Goal: Information Seeking & Learning: Learn about a topic

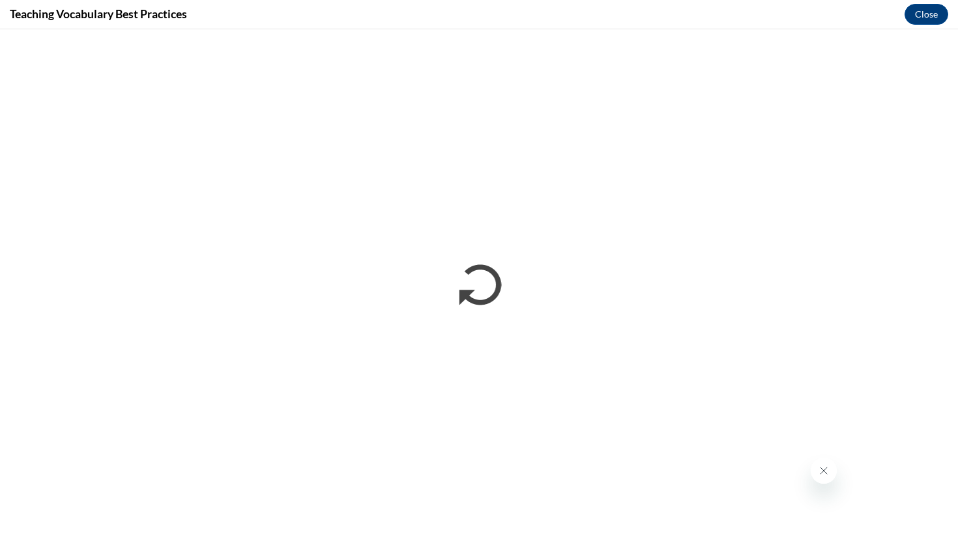
scroll to position [1312, 0]
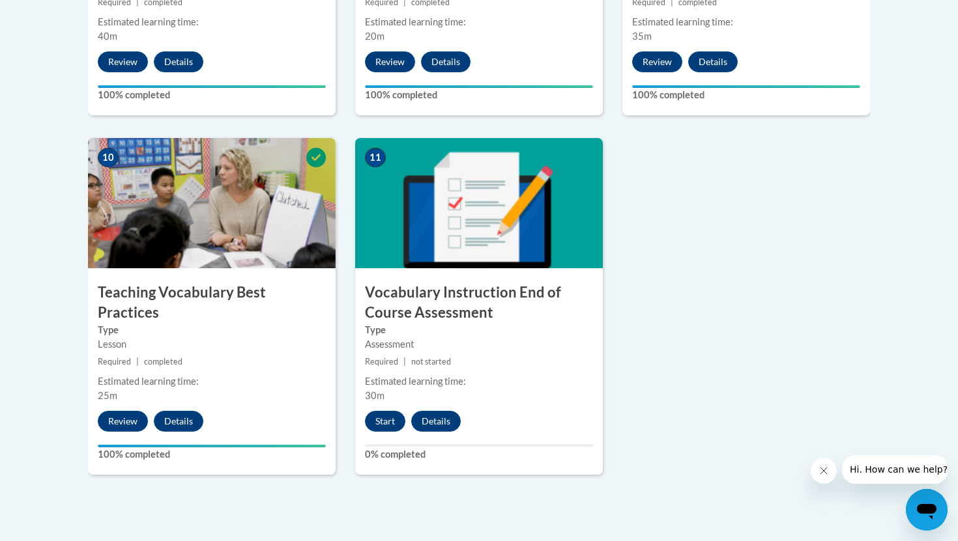
scroll to position [1386, 0]
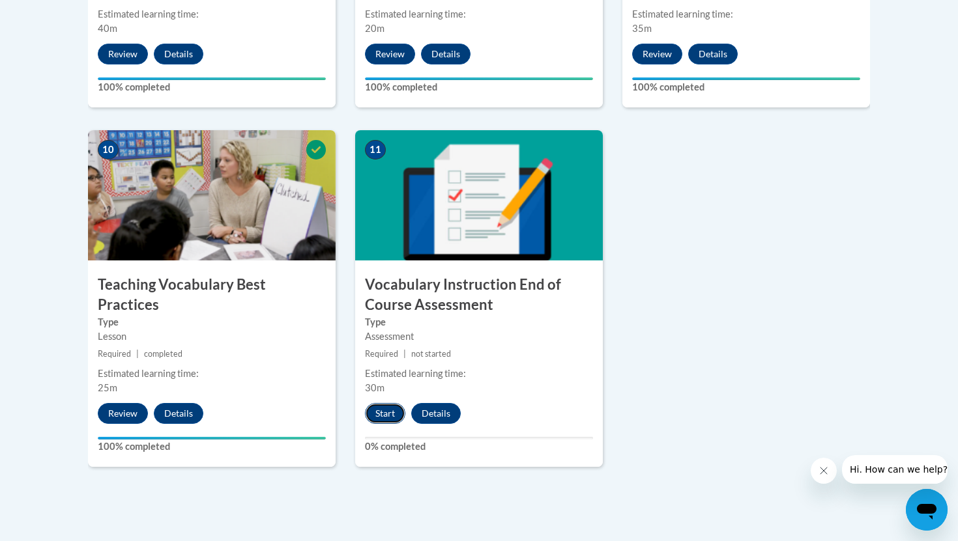
click at [387, 416] on button "Start" at bounding box center [385, 413] width 40 height 21
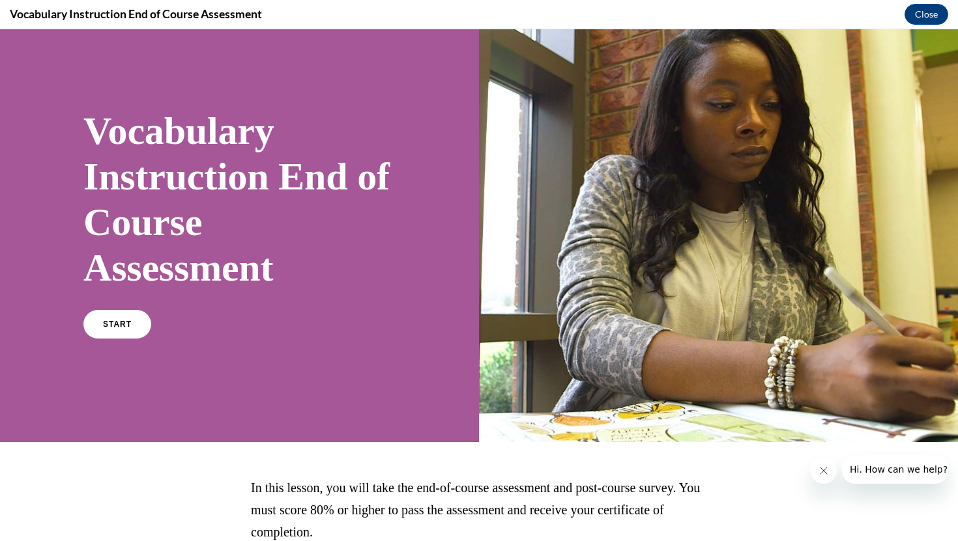
scroll to position [3, 0]
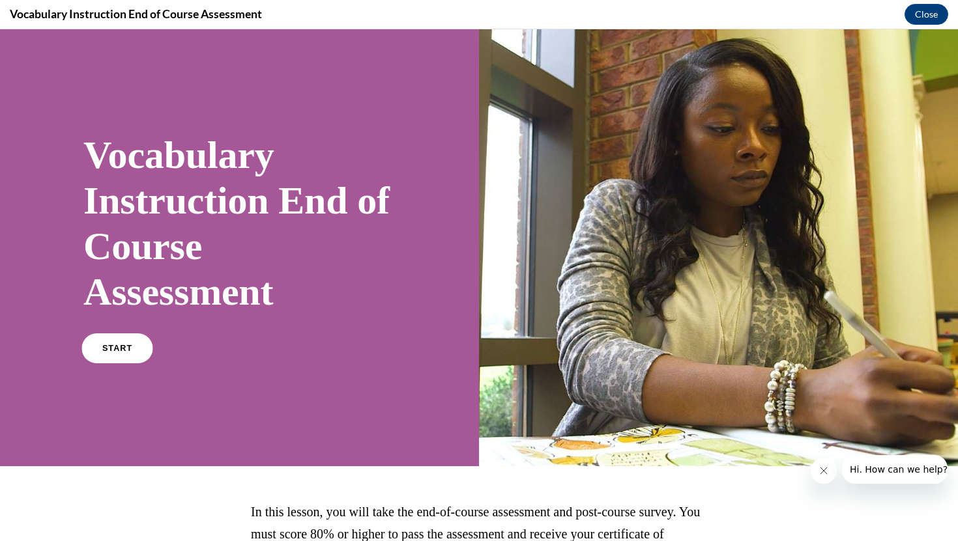
click at [107, 350] on span "START" at bounding box center [117, 349] width 30 height 10
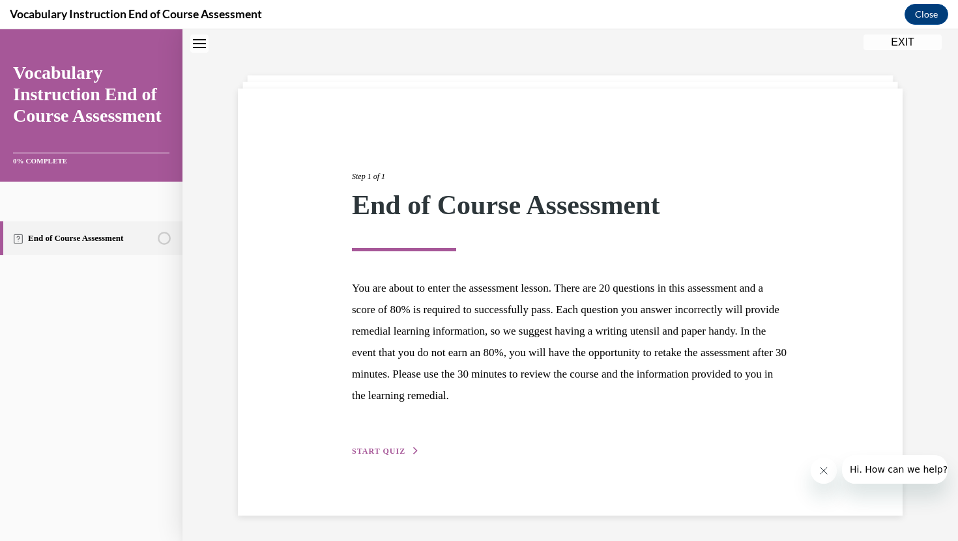
scroll to position [41, 0]
click at [397, 449] on span "START QUIZ" at bounding box center [378, 450] width 53 height 9
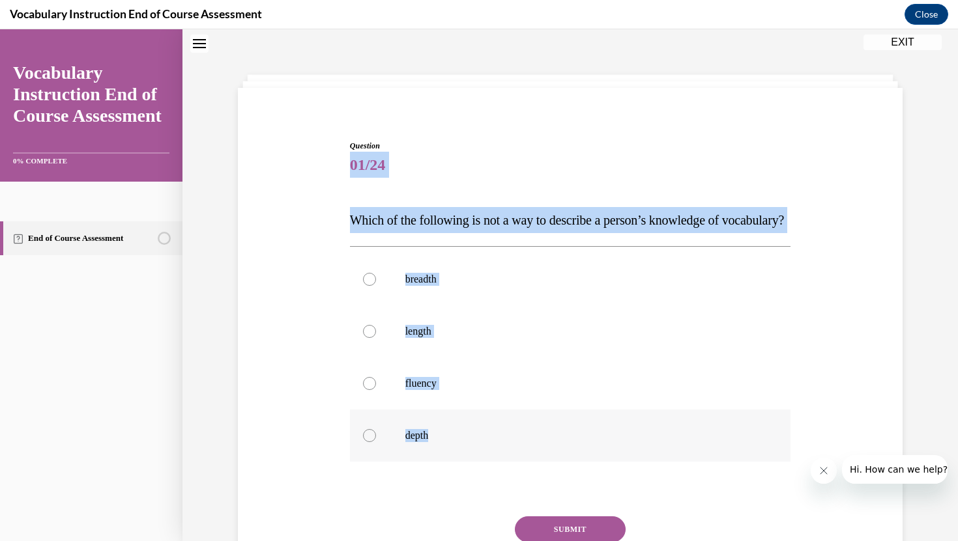
drag, startPoint x: 340, startPoint y: 174, endPoint x: 447, endPoint y: 467, distance: 312.0
click at [447, 467] on div "Question 01/24 Which of the following is not a way to describe a person’s knowl…" at bounding box center [570, 362] width 671 height 522
copy div "01/24 Which of the following is not a way to describe a person’s knowledge of v…"
click at [604, 91] on div "Question 01/24 Which of the following is not a way to describe a person’s knowl…" at bounding box center [570, 355] width 664 height 535
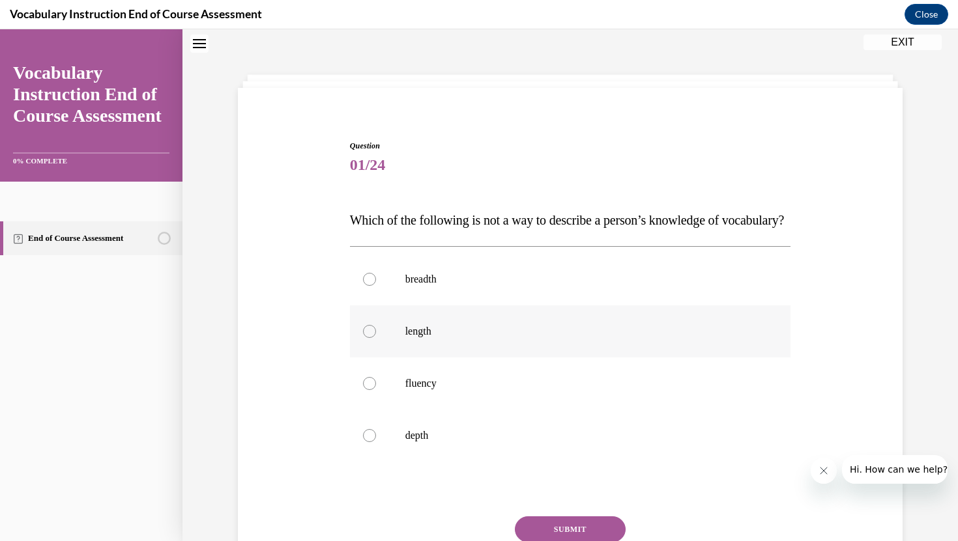
click at [411, 338] on p "length" at bounding box center [581, 331] width 353 height 13
click at [376, 338] on input "length" at bounding box center [369, 331] width 13 height 13
radio input "true"
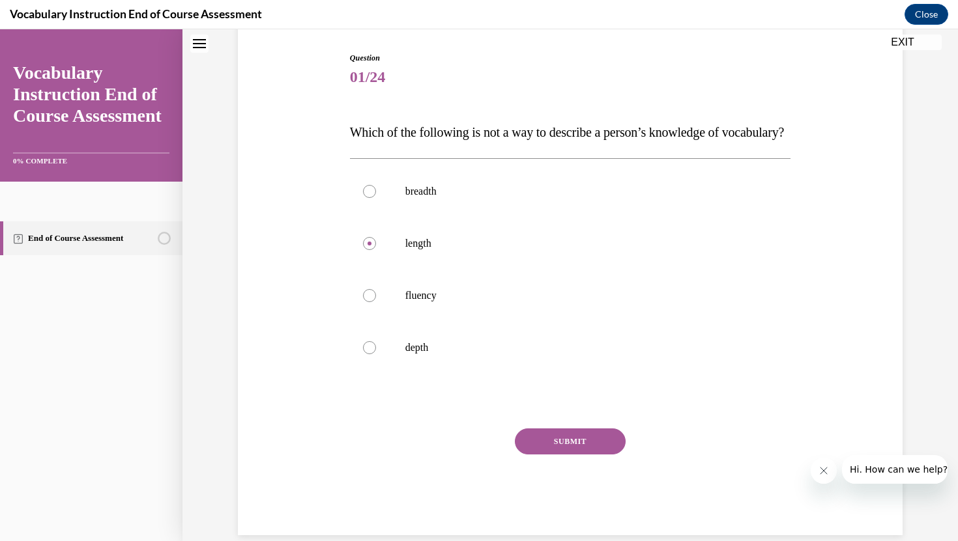
click at [572, 455] on button "SUBMIT" at bounding box center [570, 442] width 111 height 26
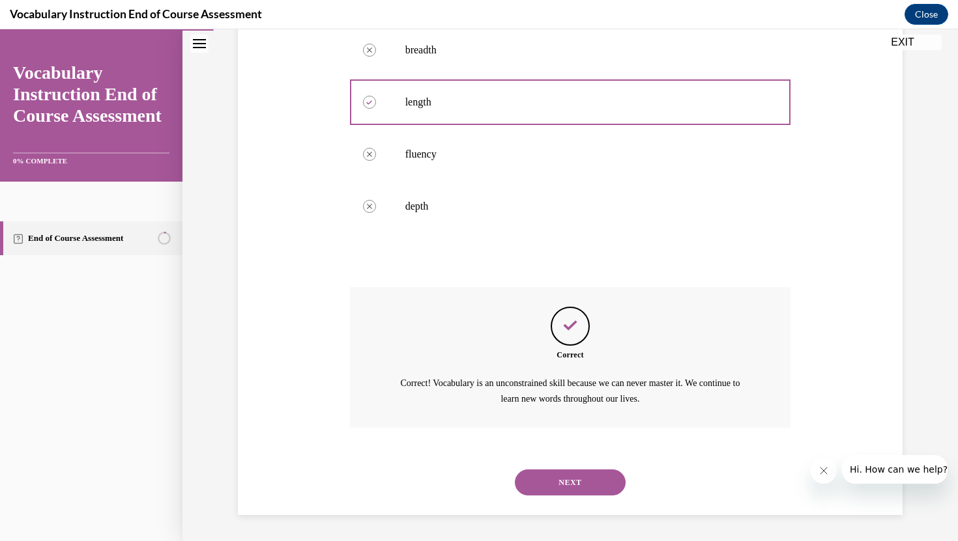
click at [562, 483] on button "NEXT" at bounding box center [570, 483] width 111 height 26
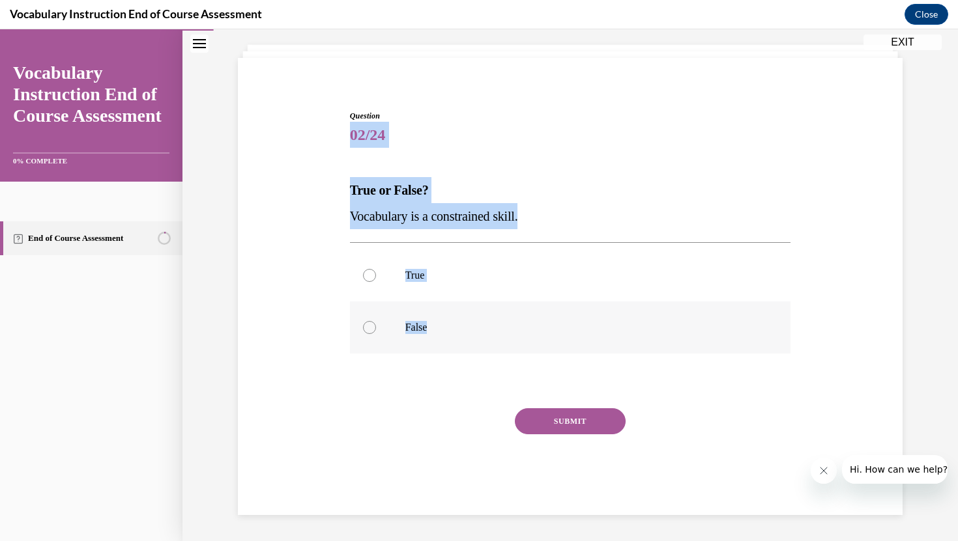
drag, startPoint x: 347, startPoint y: 124, endPoint x: 448, endPoint y: 344, distance: 241.6
click at [448, 344] on div "Question 02/24 True or False? Vocabulary is a constrained skill. True False Inc…" at bounding box center [571, 303] width 448 height 425
copy div "02/24 True or False? Vocabulary is a constrained skill. True False"
click at [411, 332] on p "False" at bounding box center [581, 327] width 353 height 13
click at [376, 332] on input "False" at bounding box center [369, 327] width 13 height 13
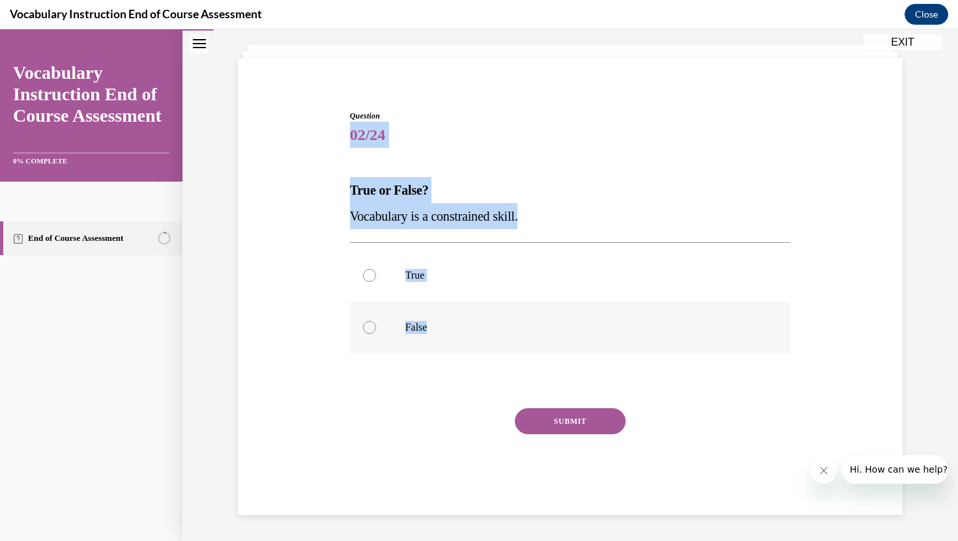
radio input "true"
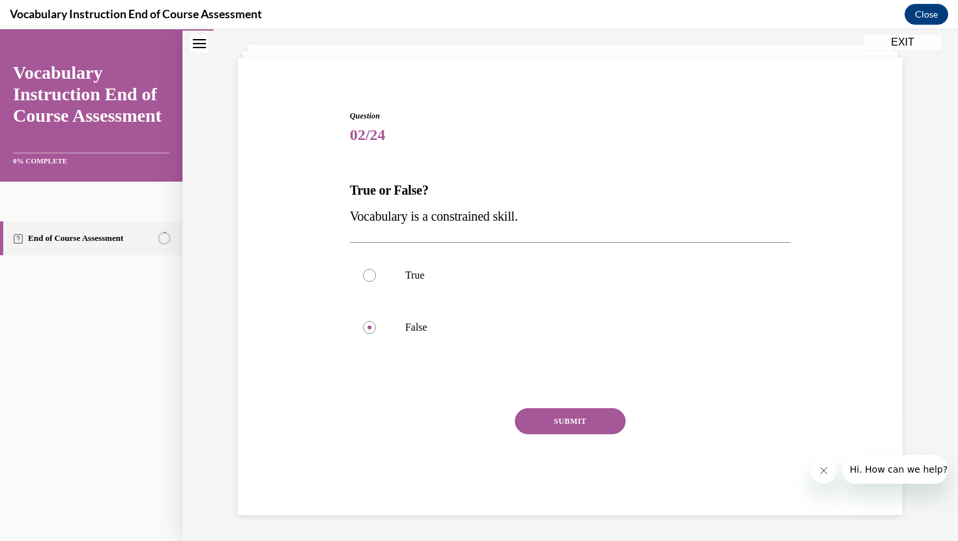
click at [548, 417] on button "SUBMIT" at bounding box center [570, 421] width 111 height 26
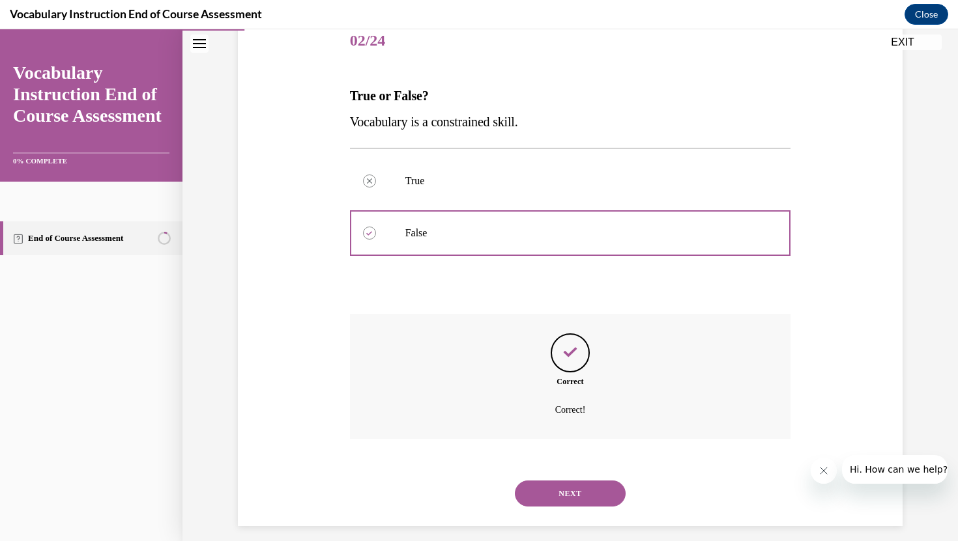
scroll to position [177, 0]
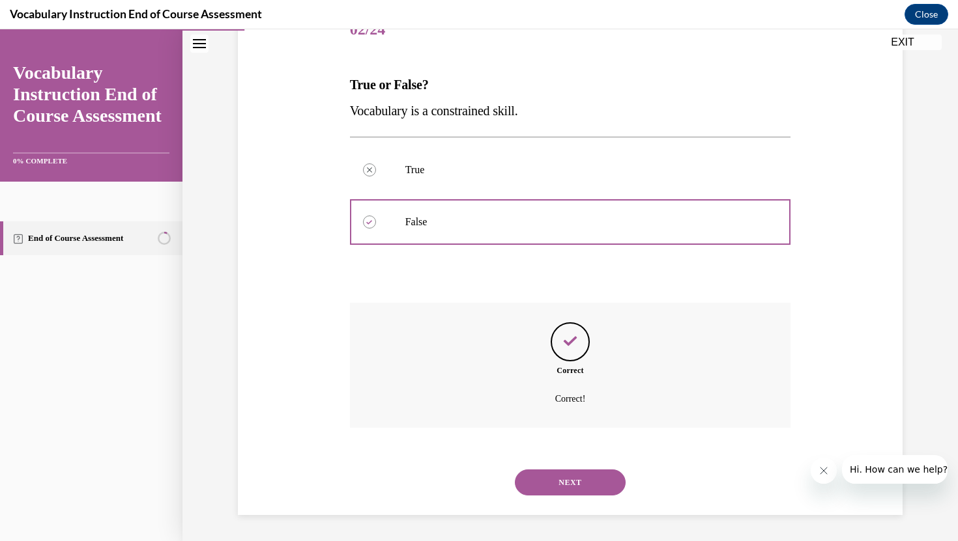
click at [550, 496] on div "NEXT" at bounding box center [570, 483] width 441 height 52
click at [555, 486] on button "NEXT" at bounding box center [570, 483] width 111 height 26
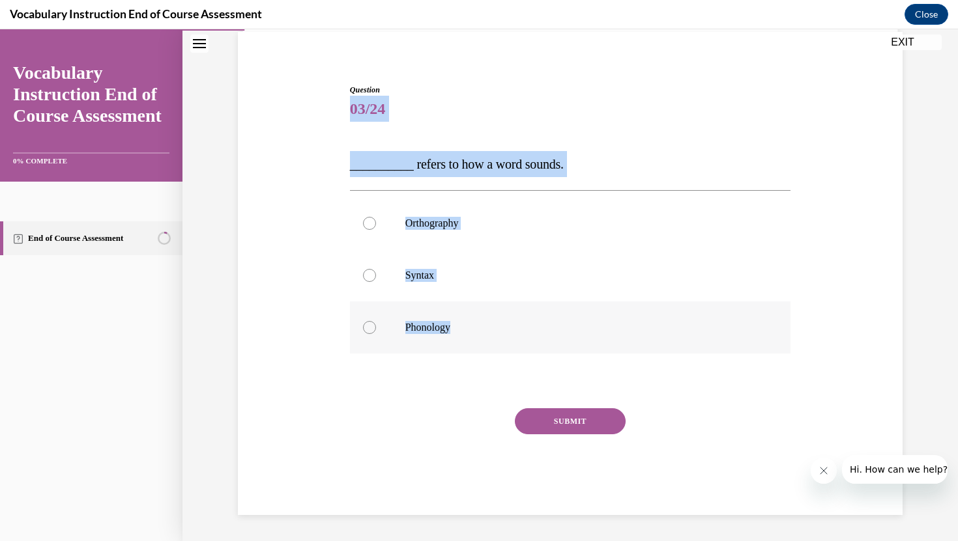
drag, startPoint x: 345, startPoint y: 101, endPoint x: 474, endPoint y: 330, distance: 263.4
click at [474, 330] on div "Question 03/24 __________ refers to how a word sounds. Orthography Syntax Phono…" at bounding box center [570, 280] width 671 height 470
copy div "03/24 __________ refers to how a word sounds. Orthography Syntax Phonology"
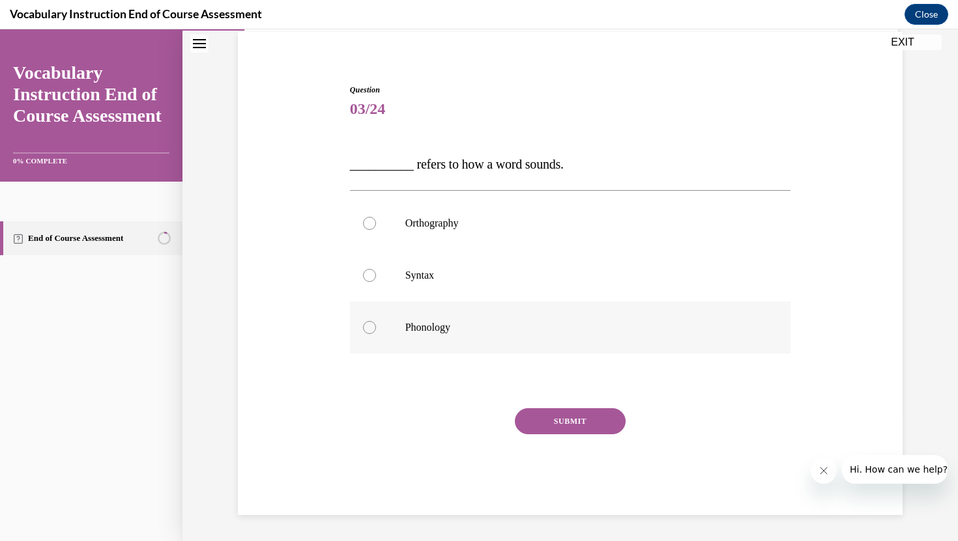
click at [429, 318] on label "Phonology" at bounding box center [570, 328] width 441 height 52
click at [376, 321] on input "Phonology" at bounding box center [369, 327] width 13 height 13
radio input "true"
click at [538, 422] on button "SUBMIT" at bounding box center [570, 421] width 111 height 26
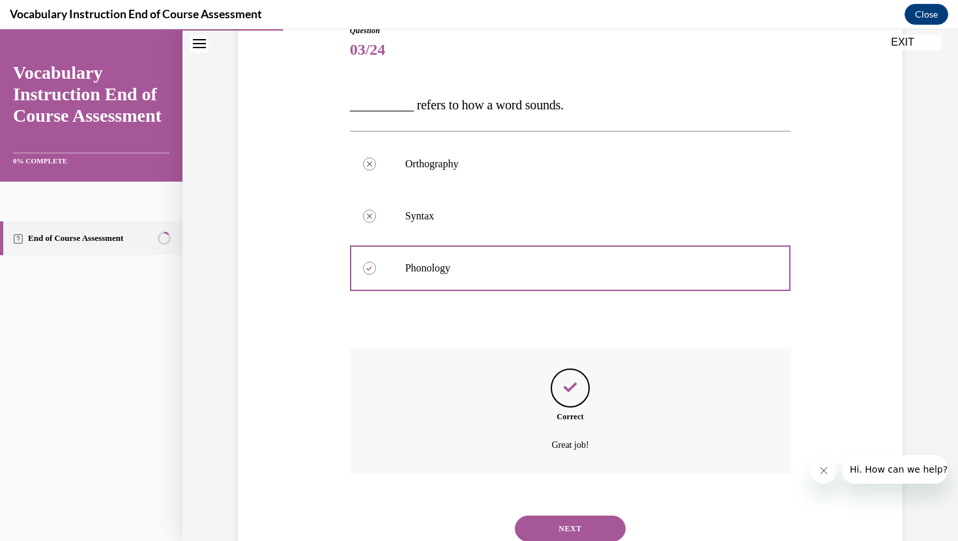
click at [569, 537] on button "NEXT" at bounding box center [570, 529] width 111 height 26
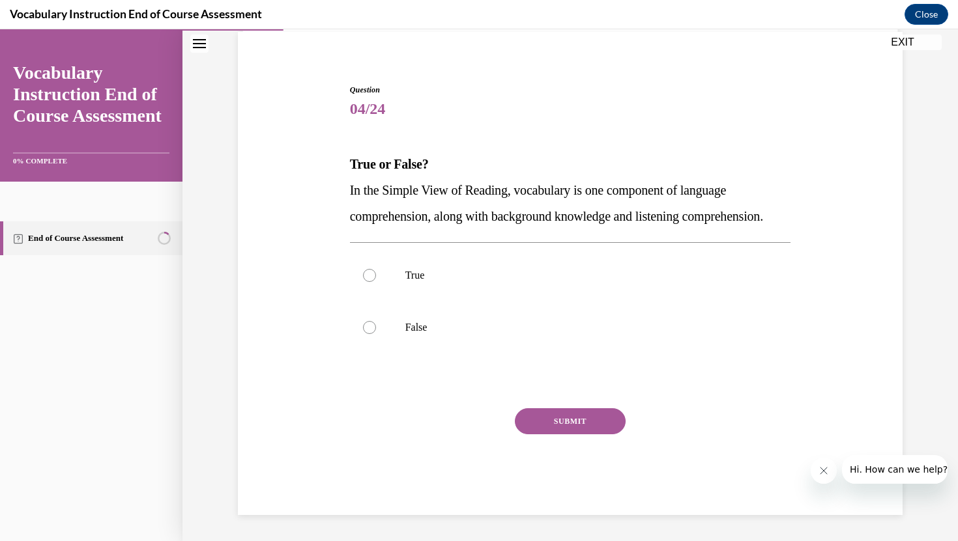
scroll to position [123, 0]
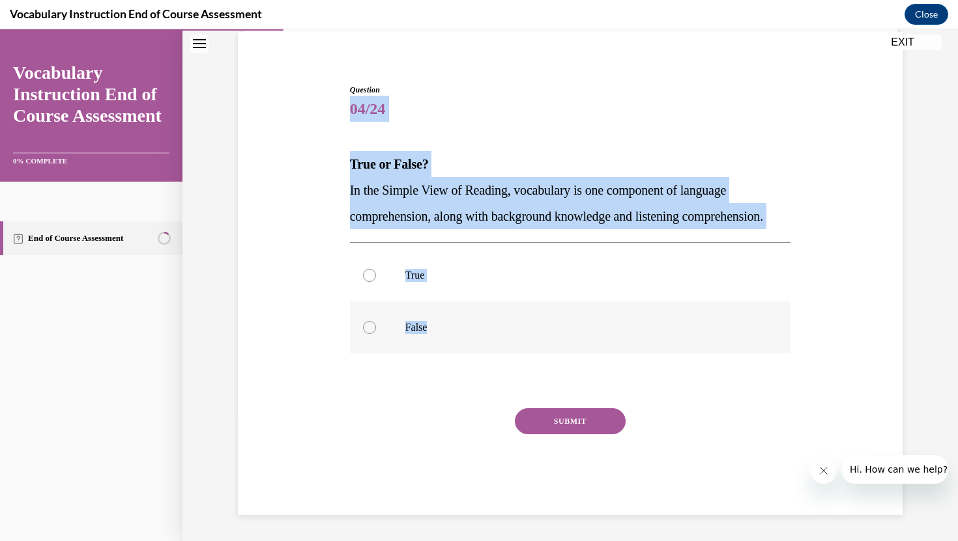
drag, startPoint x: 349, startPoint y: 85, endPoint x: 451, endPoint y: 323, distance: 258.6
click at [451, 323] on div "Question 04/24 True or False? In the Simple View of Reading, vocabulary is one …" at bounding box center [570, 299] width 441 height 431
copy div "04/24 True or False? In the Simple View of Reading, vocabulary is one component…"
click at [430, 278] on p "True" at bounding box center [581, 275] width 353 height 13
click at [376, 278] on input "True" at bounding box center [369, 275] width 13 height 13
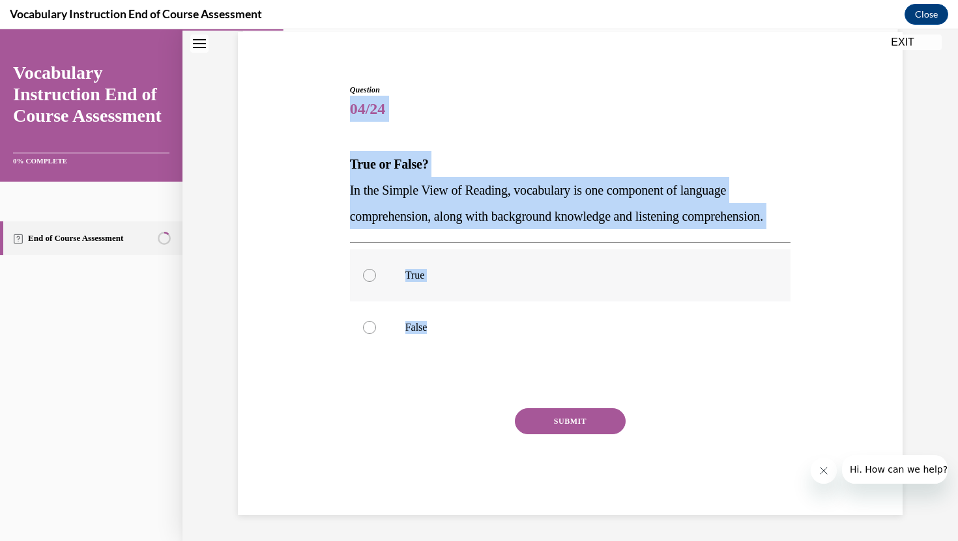
radio input "true"
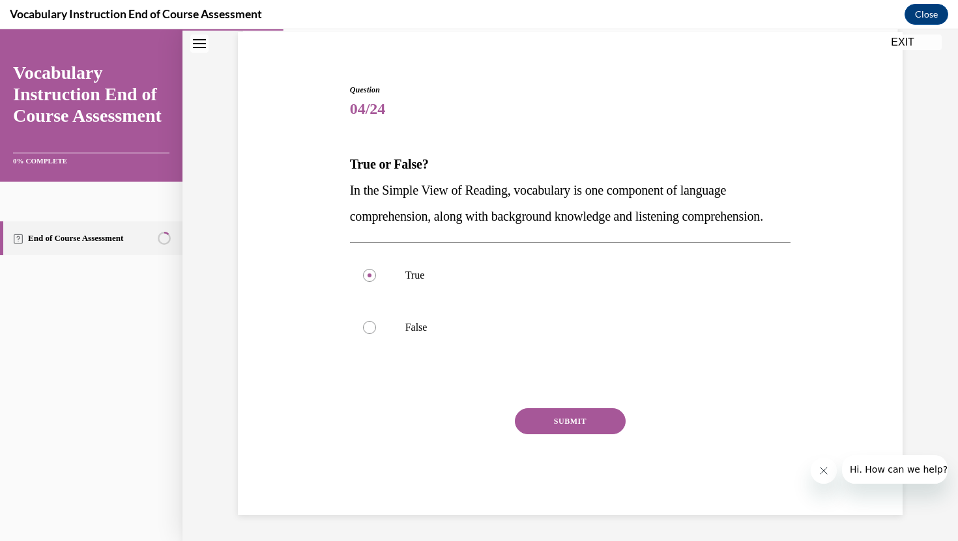
click at [562, 427] on button "SUBMIT" at bounding box center [570, 421] width 111 height 26
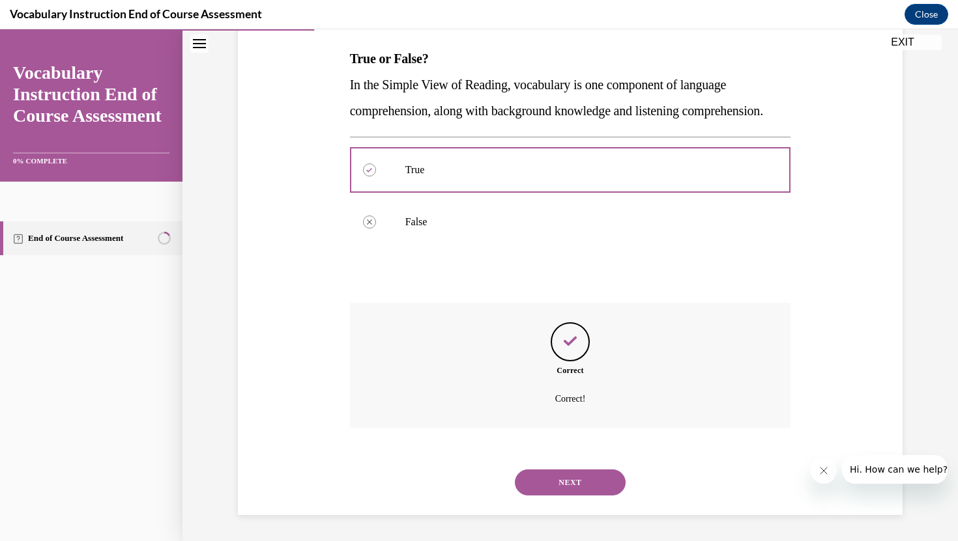
scroll to position [229, 0]
click at [563, 490] on button "NEXT" at bounding box center [570, 483] width 111 height 26
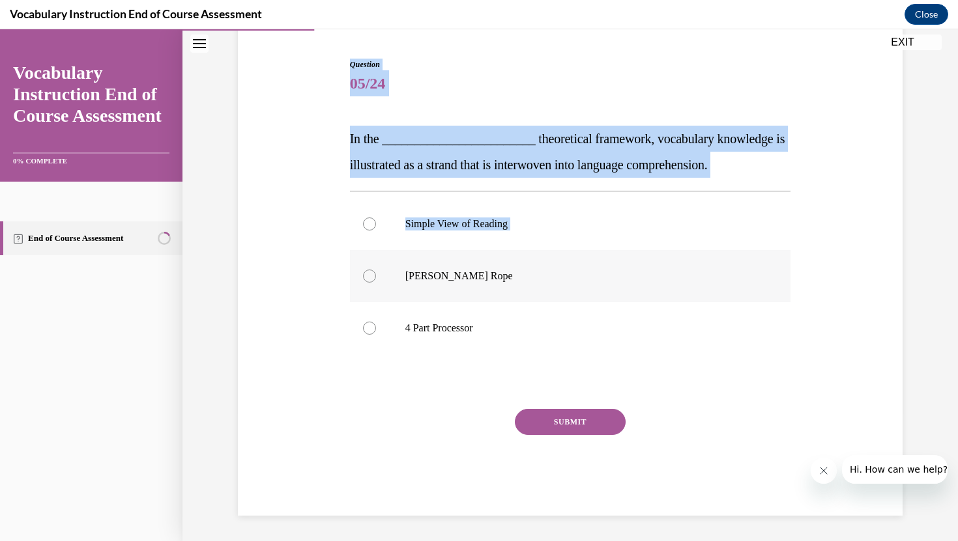
scroll to position [123, 0]
drag, startPoint x: 336, startPoint y: 64, endPoint x: 454, endPoint y: 343, distance: 302.7
click at [454, 343] on div "Question 05/24 In the ________________________ theoretical framework, vocabular…" at bounding box center [570, 267] width 671 height 496
copy div "Question 05/24 In the ________________________ theoretical framework, vocabular…"
click at [457, 282] on label "Scarborough's Rope" at bounding box center [570, 275] width 441 height 52
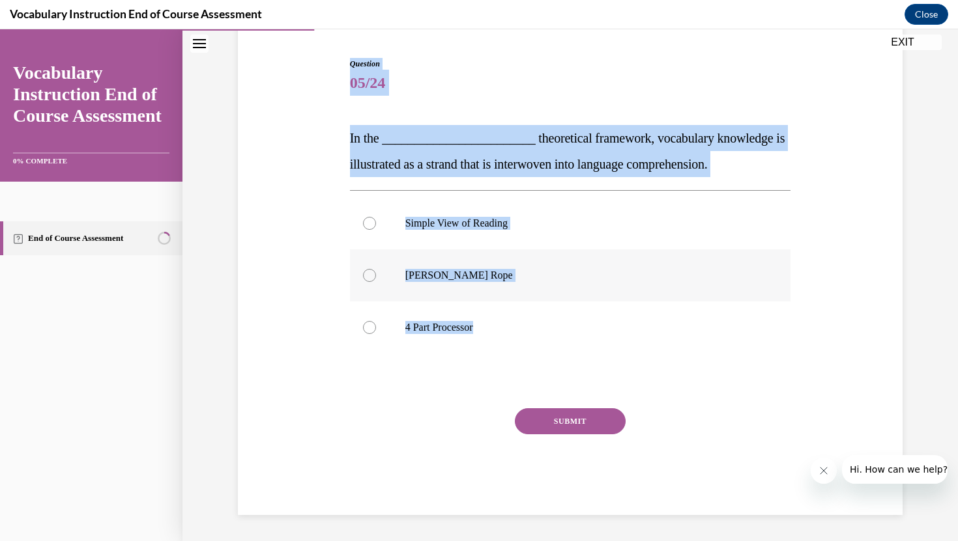
click at [376, 282] on input "Scarborough's Rope" at bounding box center [369, 275] width 13 height 13
radio input "true"
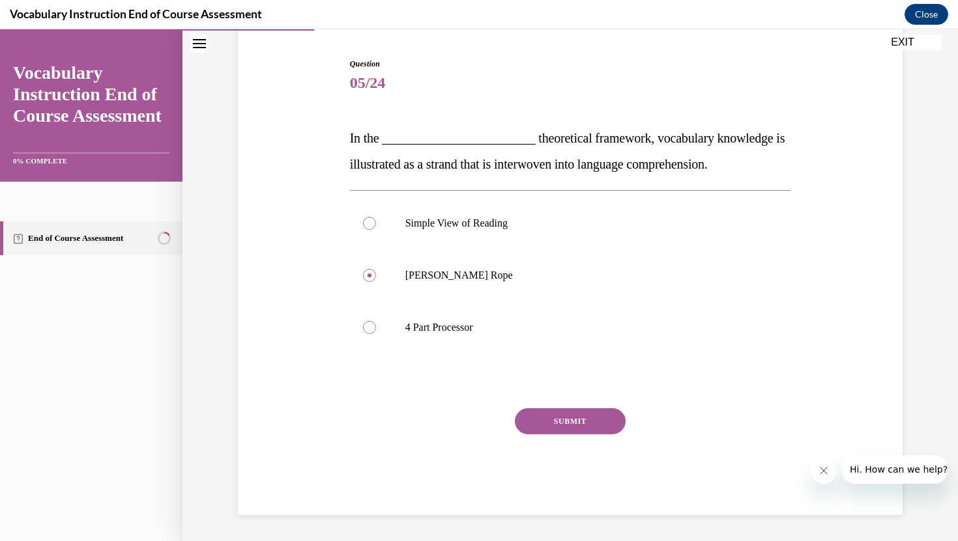
click at [572, 426] on button "SUBMIT" at bounding box center [570, 421] width 111 height 26
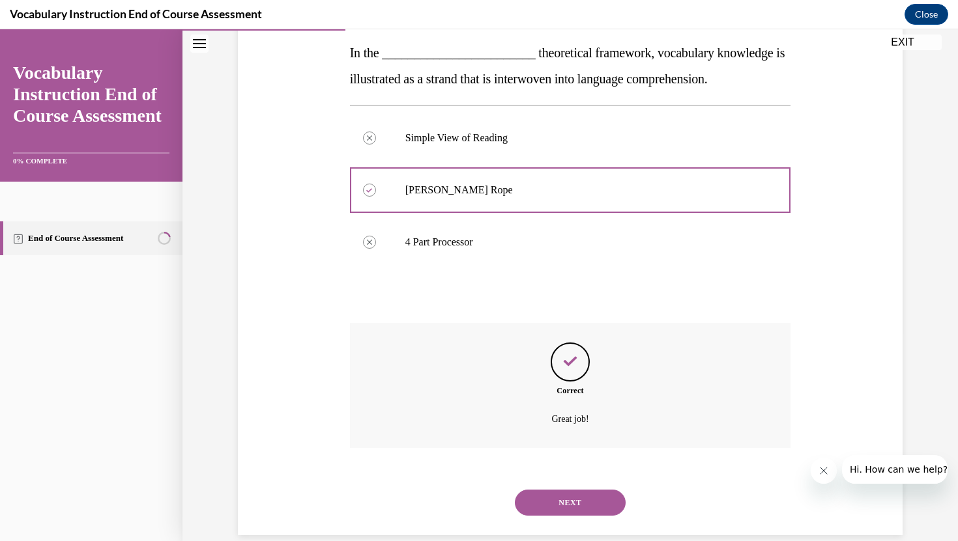
scroll to position [229, 0]
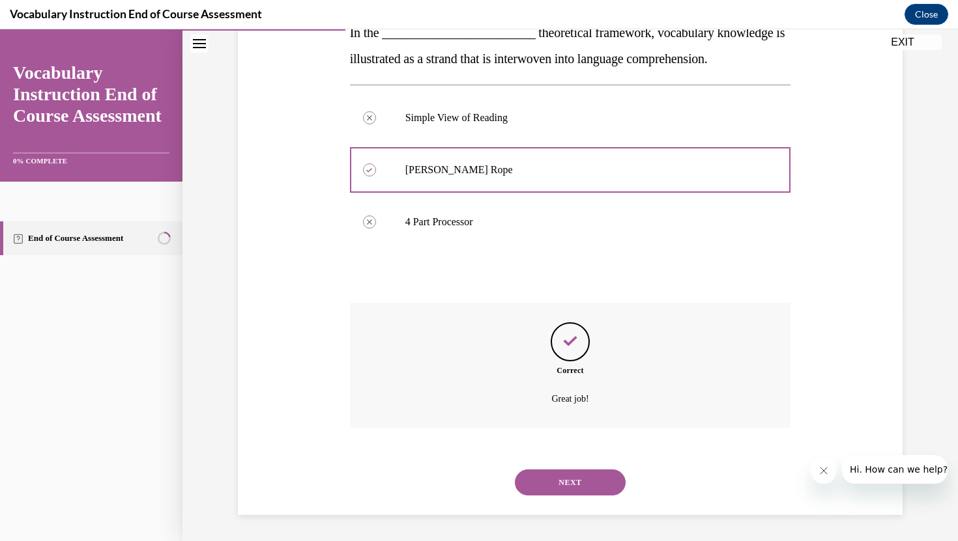
click at [577, 483] on button "NEXT" at bounding box center [570, 483] width 111 height 26
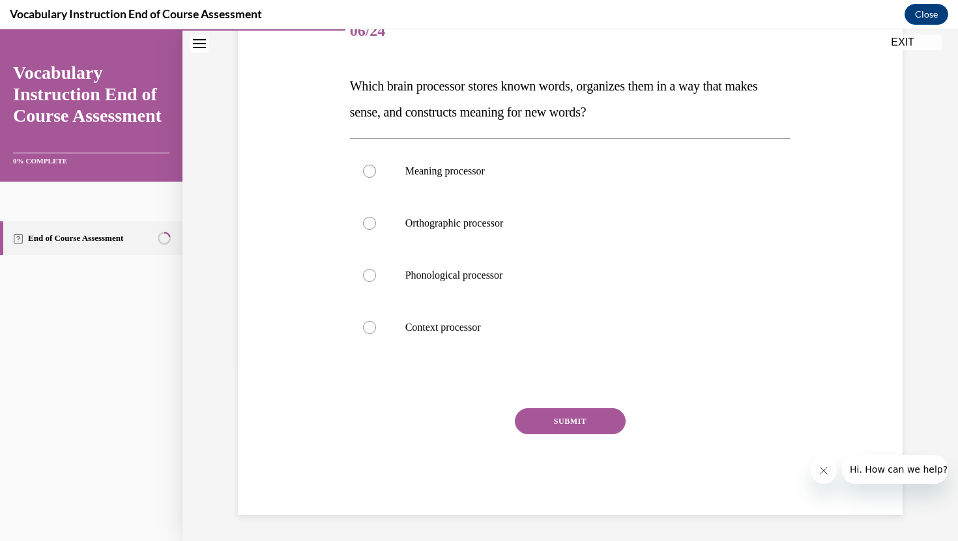
scroll to position [145, 0]
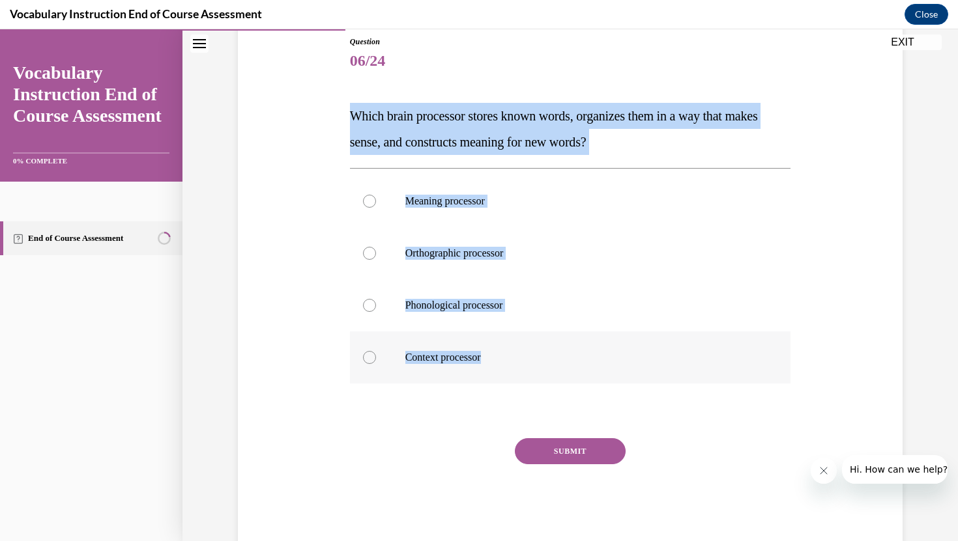
drag, startPoint x: 339, startPoint y: 74, endPoint x: 502, endPoint y: 362, distance: 330.8
click at [502, 362] on div "Question 06/24 Which brain processor stores known words, organizes them in a wa…" at bounding box center [570, 271] width 671 height 548
copy div "Which brain processor stores known words, organizes them in a way that makes se…"
click at [479, 208] on label "Meaning processor" at bounding box center [570, 201] width 441 height 52
click at [376, 208] on input "Meaning processor" at bounding box center [369, 201] width 13 height 13
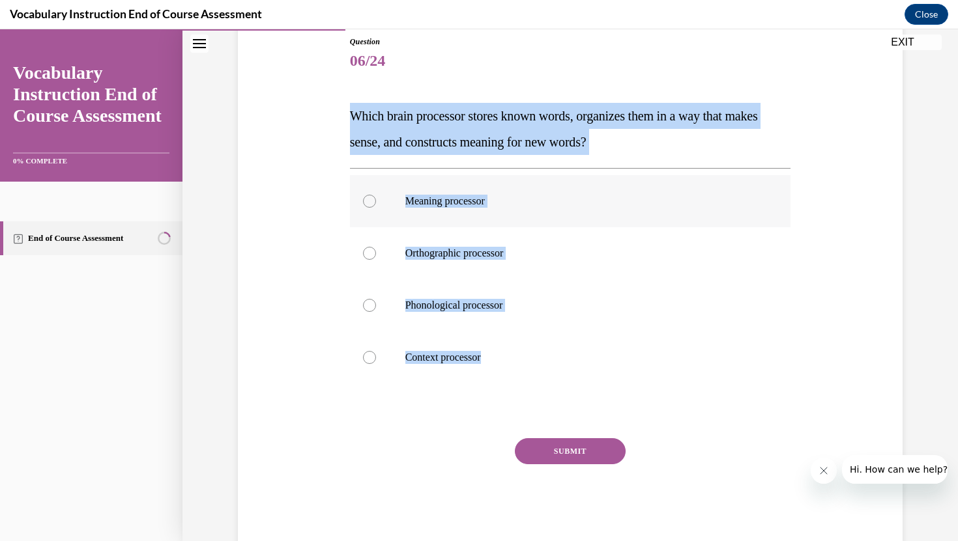
radio input "true"
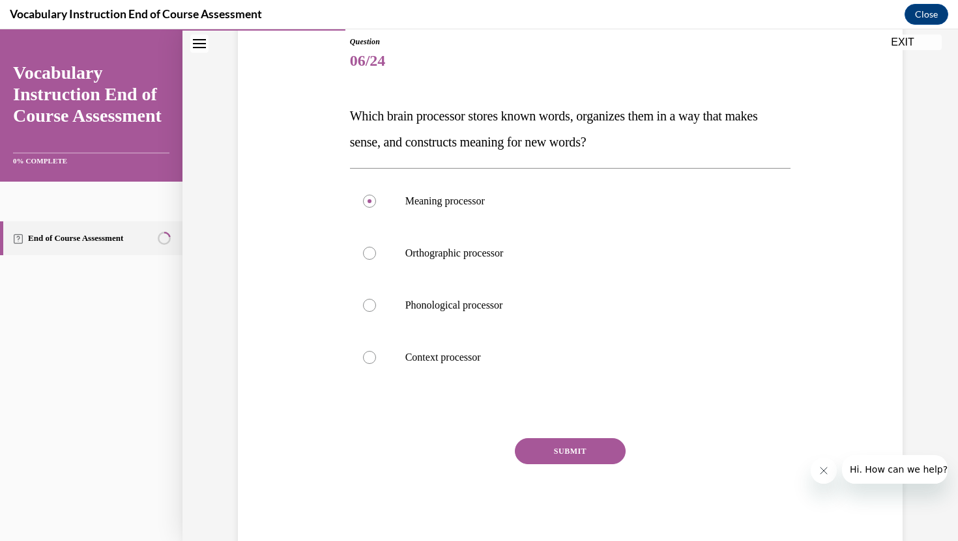
click at [535, 455] on button "SUBMIT" at bounding box center [570, 451] width 111 height 26
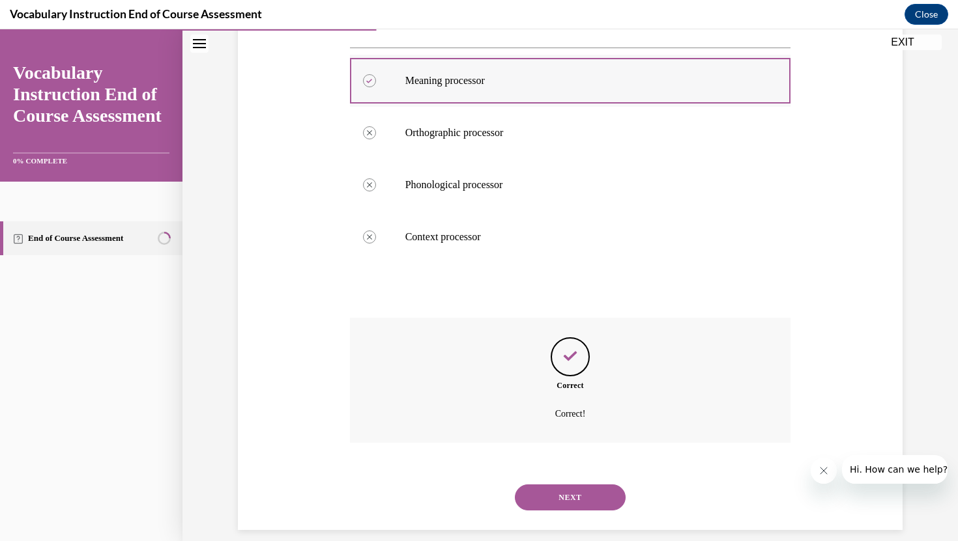
scroll to position [281, 0]
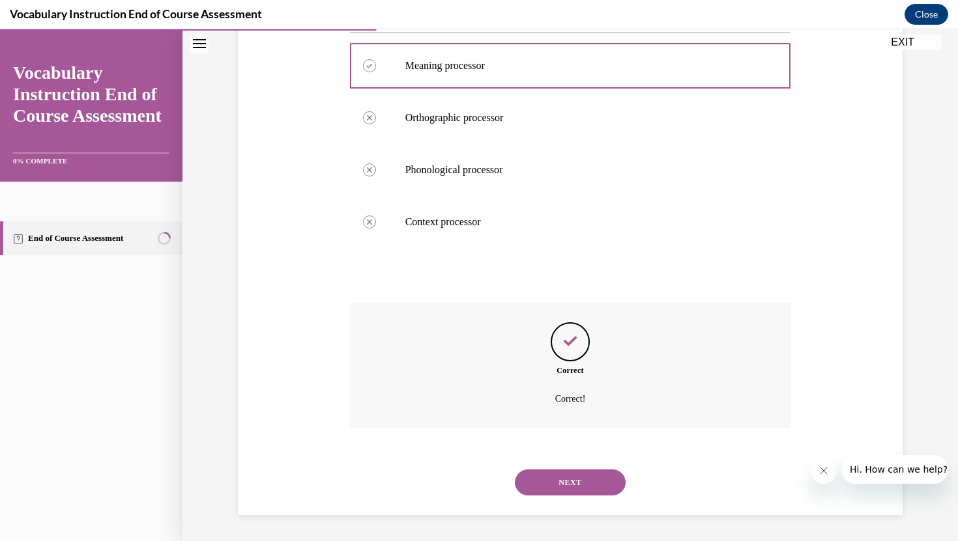
click at [560, 478] on button "NEXT" at bounding box center [570, 483] width 111 height 26
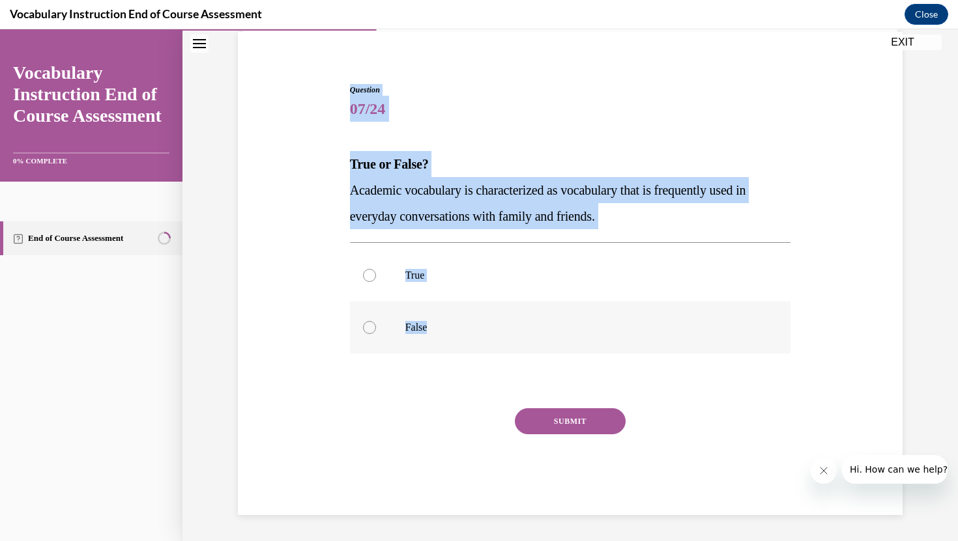
drag, startPoint x: 334, startPoint y: 89, endPoint x: 435, endPoint y: 327, distance: 258.9
click at [435, 327] on div "Question 07/24 True or False? Academic vocabulary is characterized as vocabular…" at bounding box center [570, 280] width 671 height 470
copy div "Question 07/24 True or False? Academic vocabulary is characterized as vocabular…"
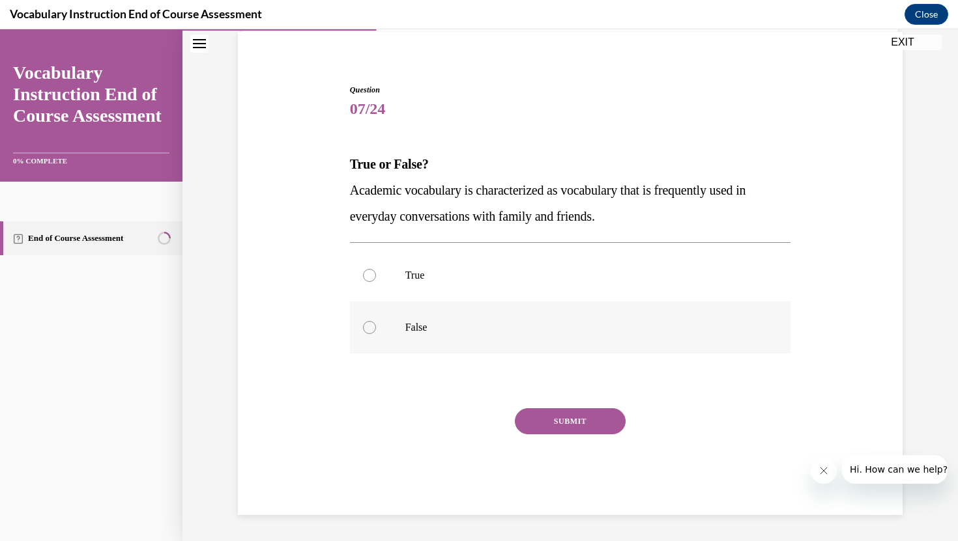
click at [463, 326] on p "False" at bounding box center [581, 327] width 353 height 13
click at [376, 326] on input "False" at bounding box center [369, 327] width 13 height 13
radio input "true"
click at [561, 417] on button "SUBMIT" at bounding box center [570, 421] width 111 height 26
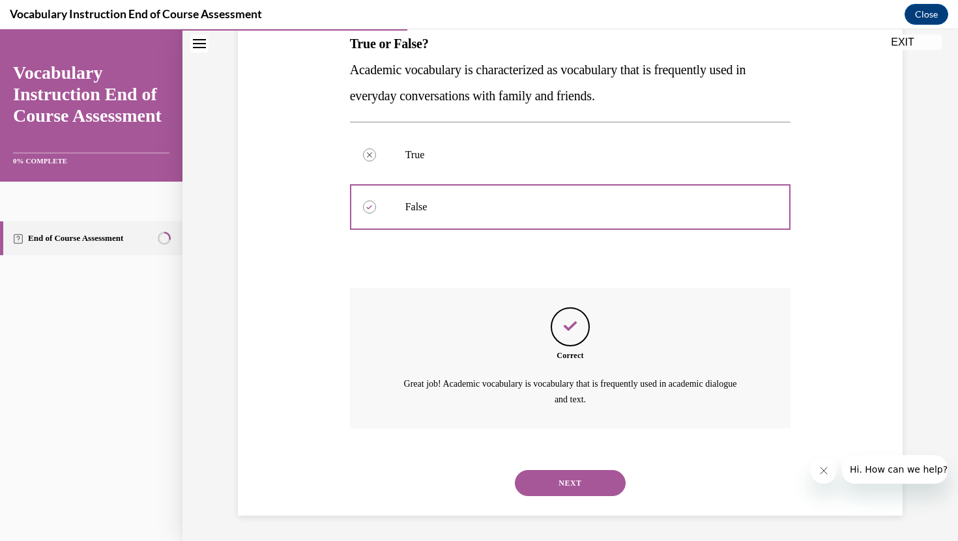
click at [560, 485] on button "NEXT" at bounding box center [570, 483] width 111 height 26
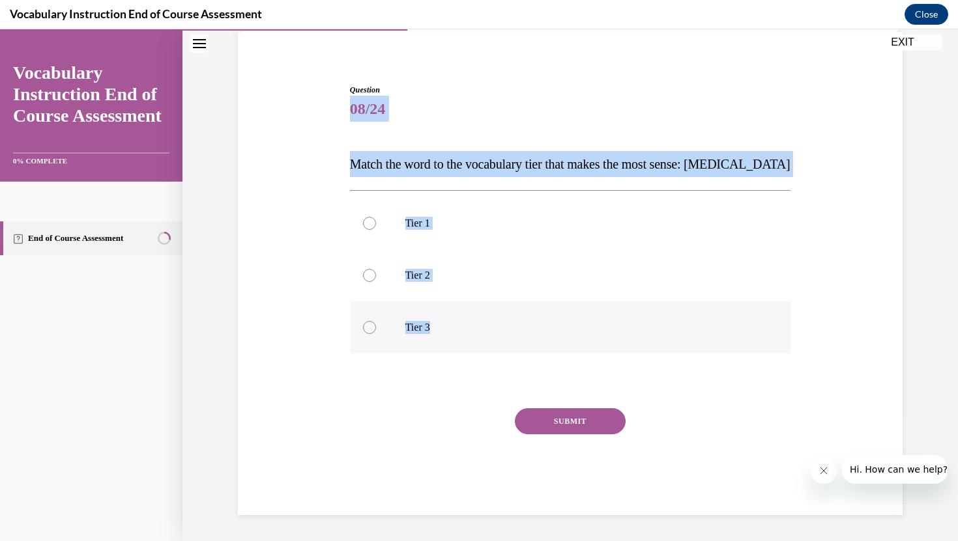
drag, startPoint x: 336, startPoint y: 98, endPoint x: 464, endPoint y: 345, distance: 277.9
click at [464, 345] on div "Question 08/24 Match the word to the vocabulary tier that makes the most sense:…" at bounding box center [570, 280] width 671 height 470
copy div "08/24 Match the word to the vocabulary tier that makes the most sense: anaphyla…"
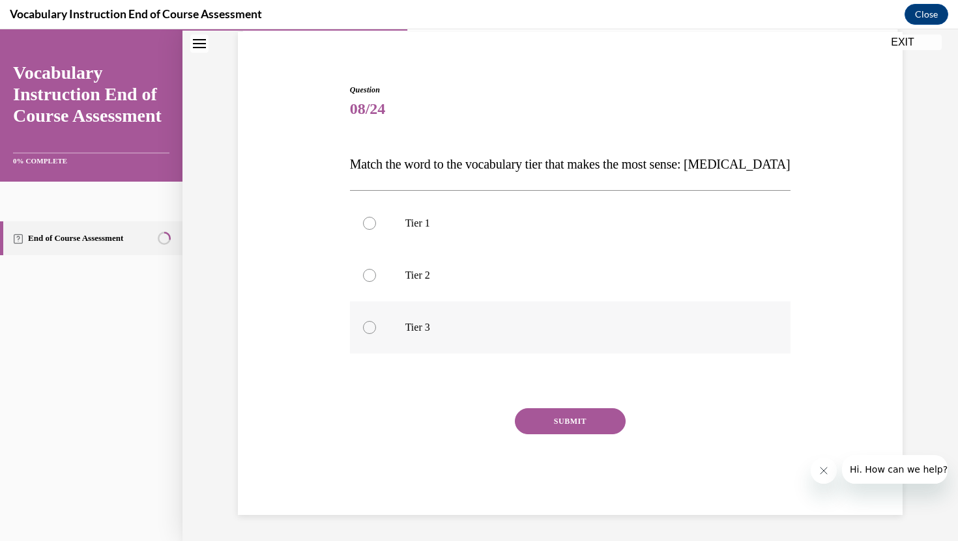
click at [422, 319] on label "Tier 3" at bounding box center [570, 328] width 441 height 52
click at [376, 321] on input "Tier 3" at bounding box center [369, 327] width 13 height 13
radio input "true"
click at [524, 414] on button "SUBMIT" at bounding box center [570, 421] width 111 height 26
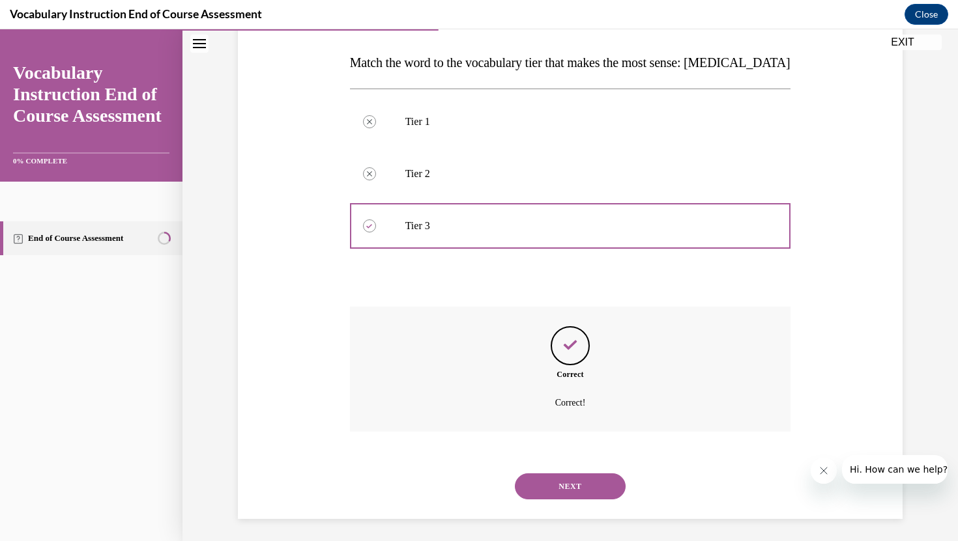
scroll to position [203, 0]
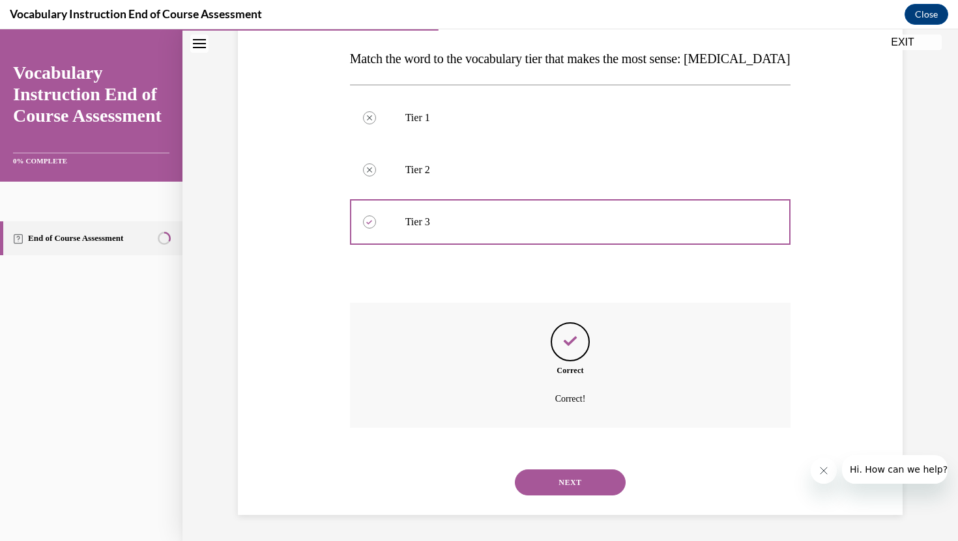
click at [572, 478] on button "NEXT" at bounding box center [570, 483] width 111 height 26
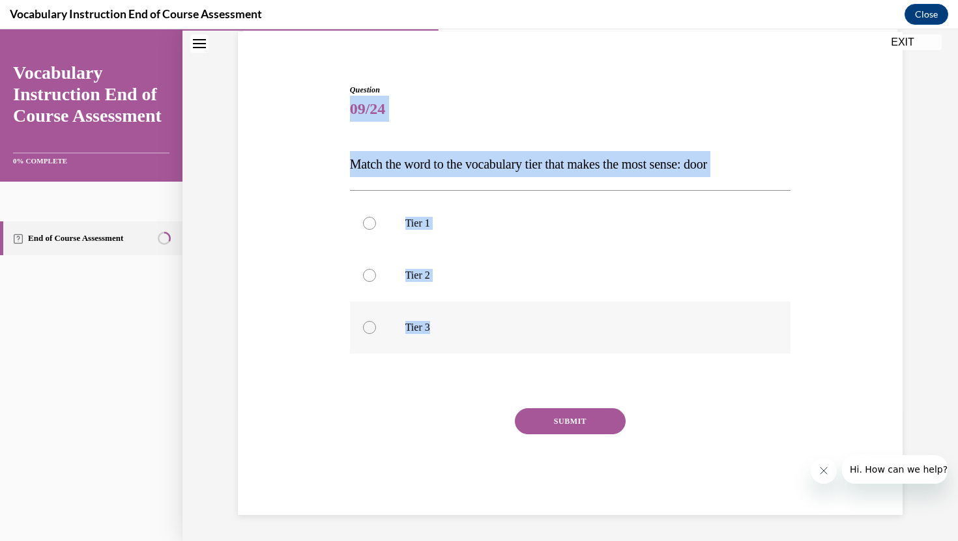
drag, startPoint x: 334, startPoint y: 115, endPoint x: 459, endPoint y: 337, distance: 255.2
click at [459, 337] on div "Question 09/24 Match the word to the vocabulary tier that makes the most sense:…" at bounding box center [570, 280] width 671 height 470
copy div "09/24 Match the word to the vocabulary tier that makes the most sense: door Tie…"
click at [438, 221] on p "Tier 1" at bounding box center [581, 223] width 353 height 13
click at [376, 221] on input "Tier 1" at bounding box center [369, 223] width 13 height 13
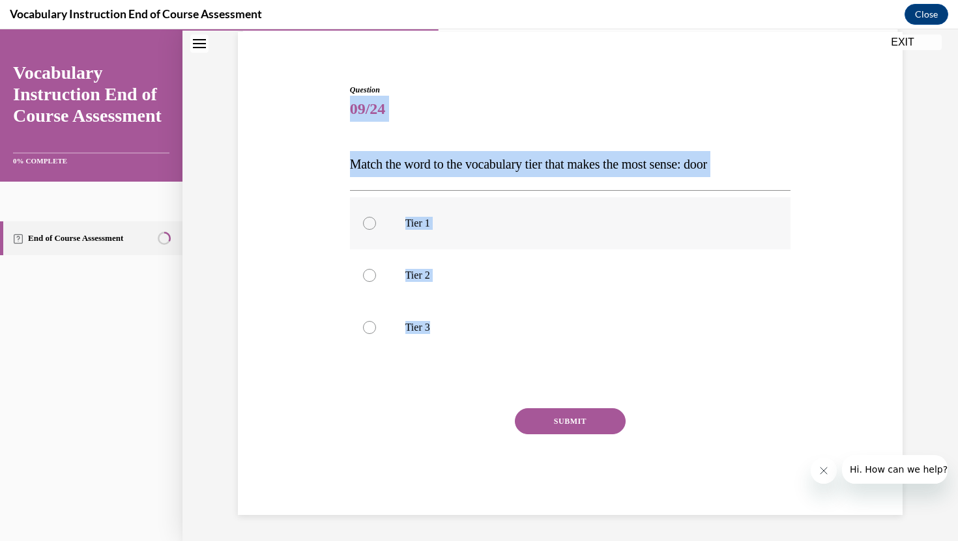
radio input "true"
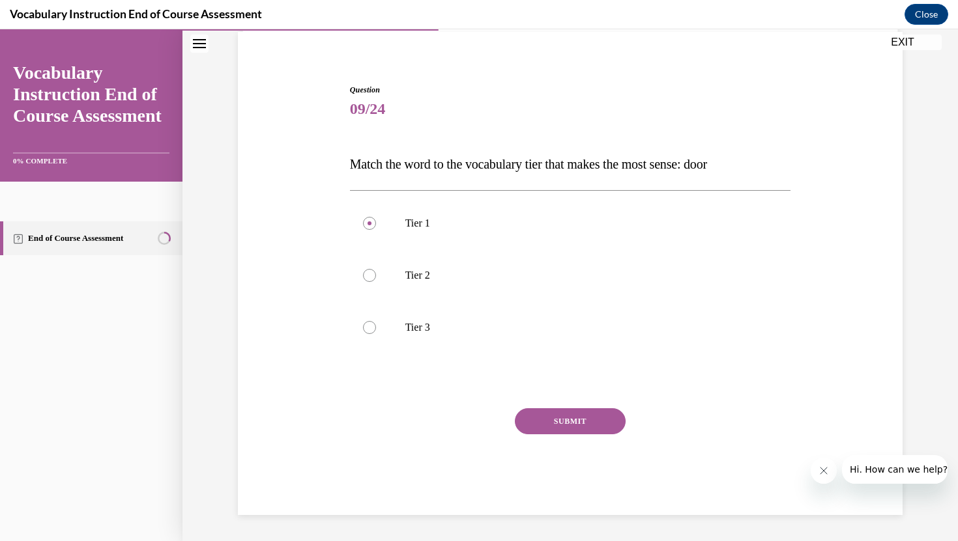
click at [568, 410] on button "SUBMIT" at bounding box center [570, 421] width 111 height 26
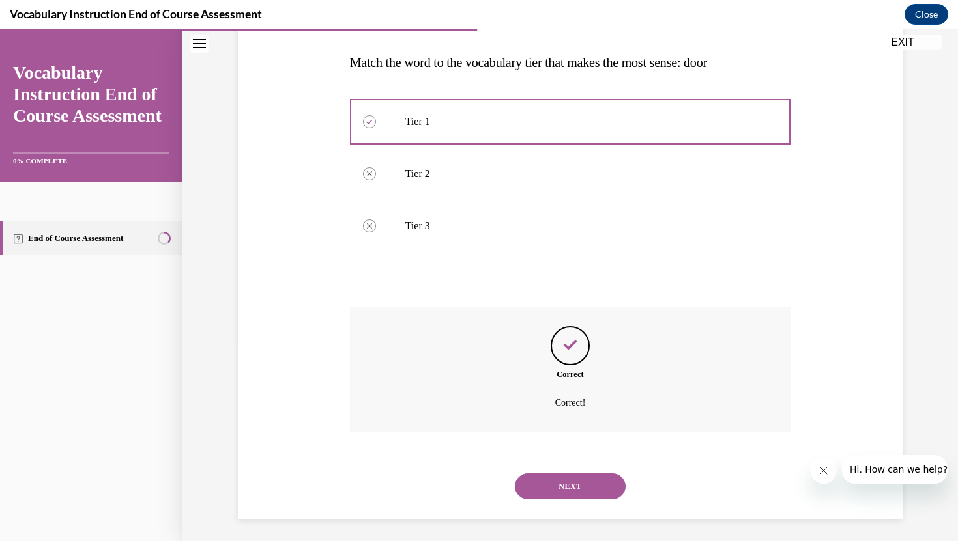
scroll to position [203, 0]
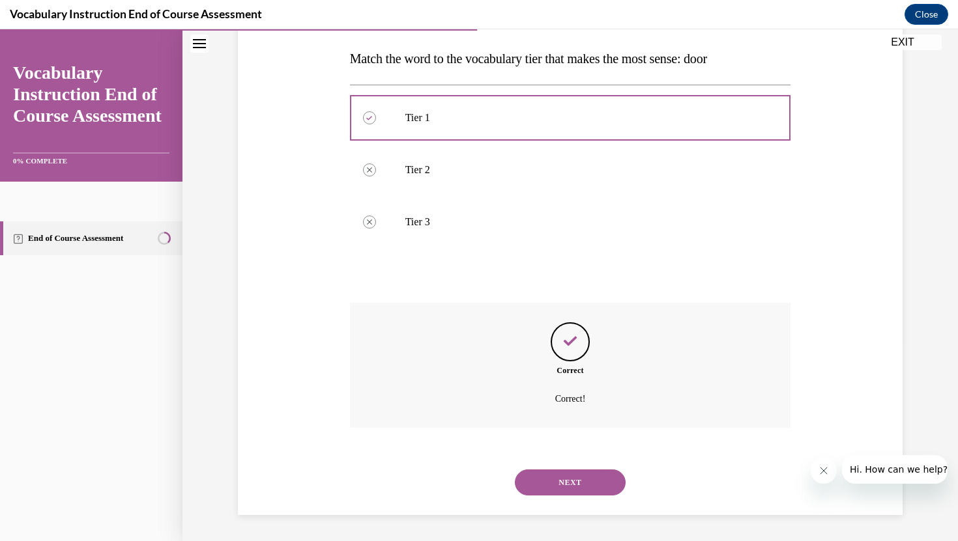
click at [578, 487] on button "NEXT" at bounding box center [570, 483] width 111 height 26
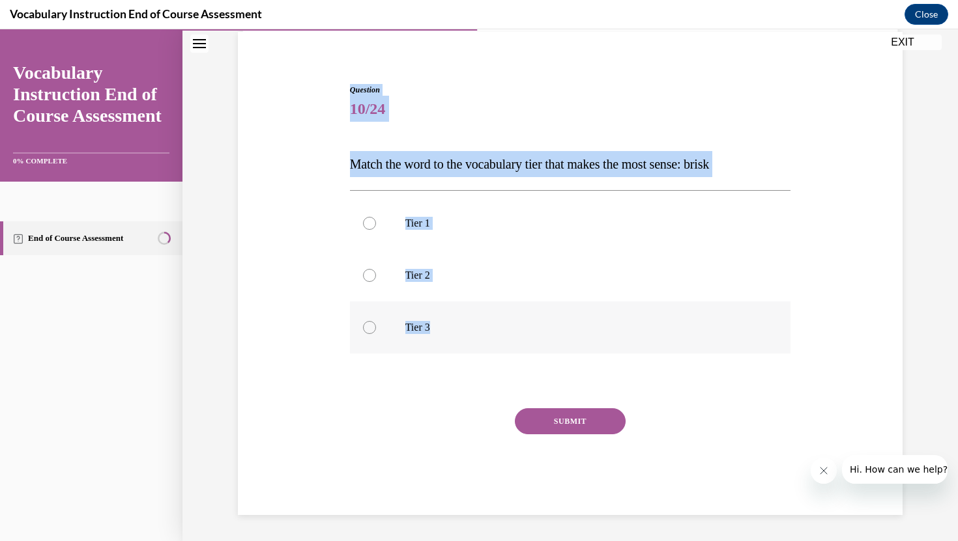
drag, startPoint x: 339, startPoint y: 88, endPoint x: 463, endPoint y: 350, distance: 290.2
click at [463, 350] on div "Question 10/24 Match the word to the vocabulary tier that makes the most sense:…" at bounding box center [570, 280] width 671 height 470
copy div "Question 10/24 Match the word to the vocabulary tier that makes the most sense:…"
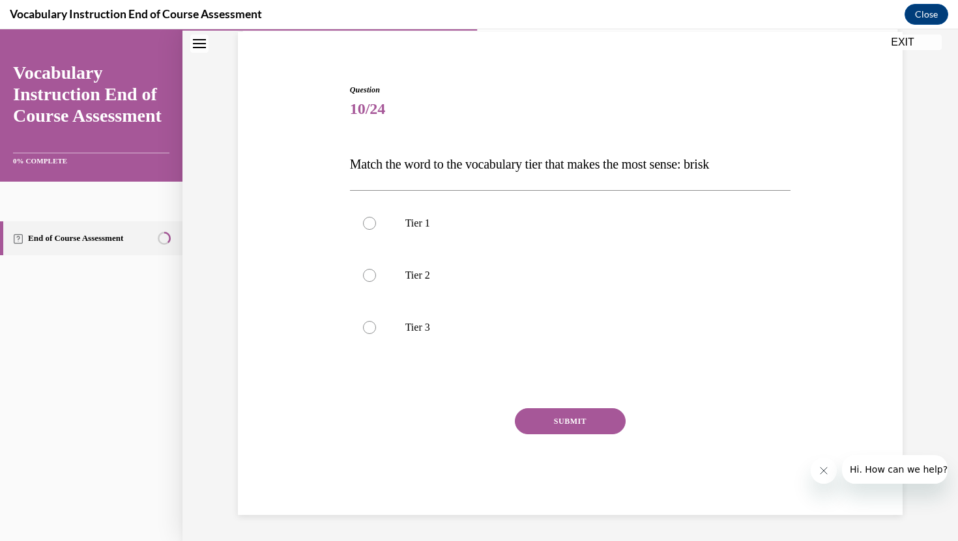
click at [672, 112] on span "10/24" at bounding box center [570, 109] width 441 height 26
click at [414, 274] on p "Tier 2" at bounding box center [581, 275] width 353 height 13
click at [376, 274] on input "Tier 2" at bounding box center [369, 275] width 13 height 13
radio input "true"
click at [563, 425] on button "SUBMIT" at bounding box center [570, 421] width 111 height 26
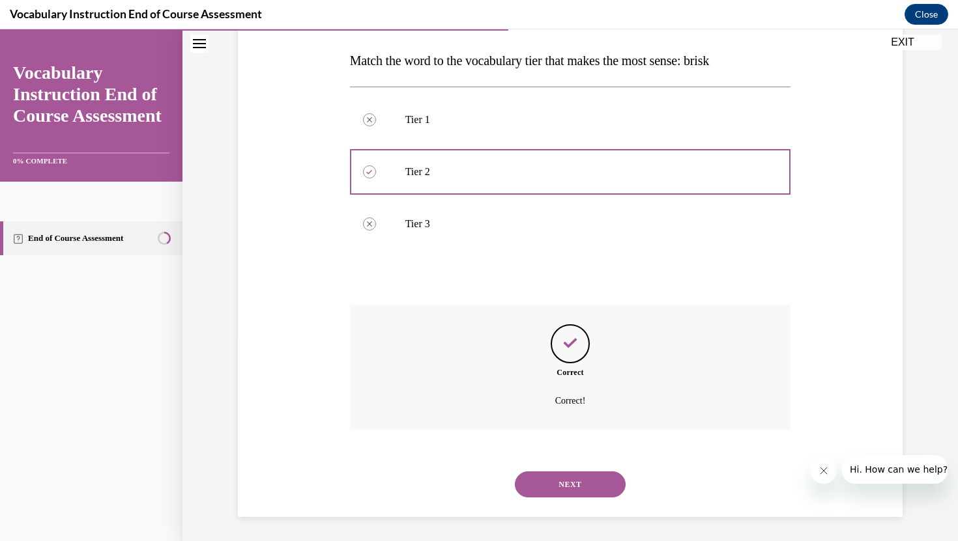
scroll to position [203, 0]
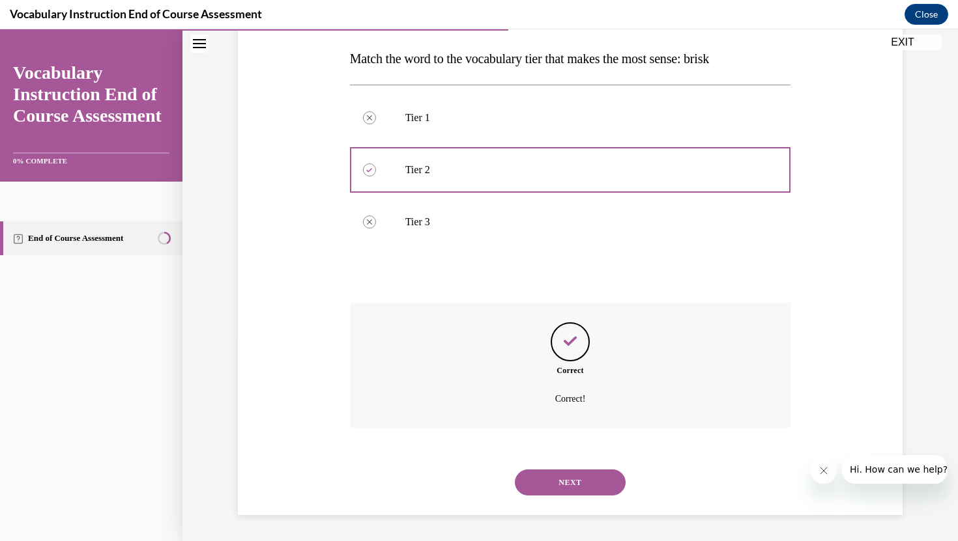
click at [577, 486] on button "NEXT" at bounding box center [570, 483] width 111 height 26
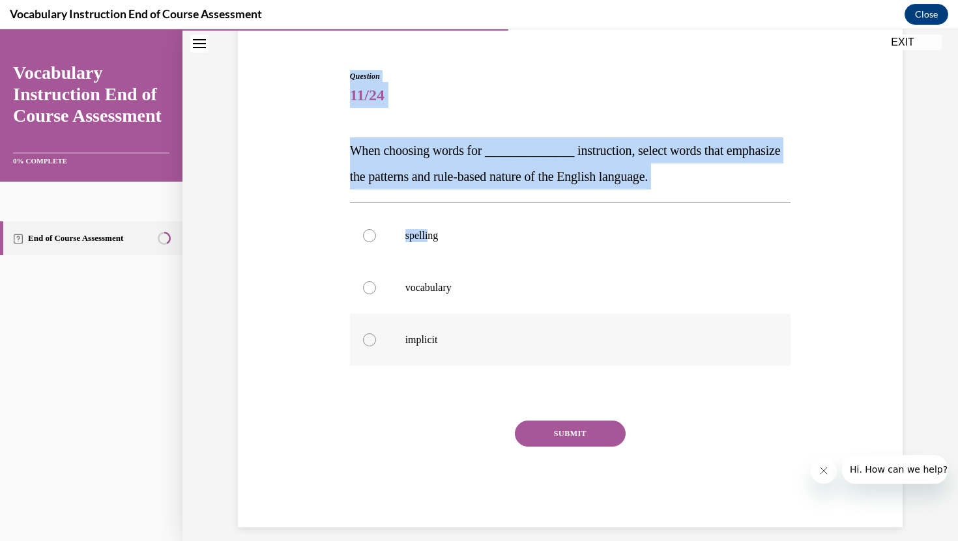
scroll to position [123, 0]
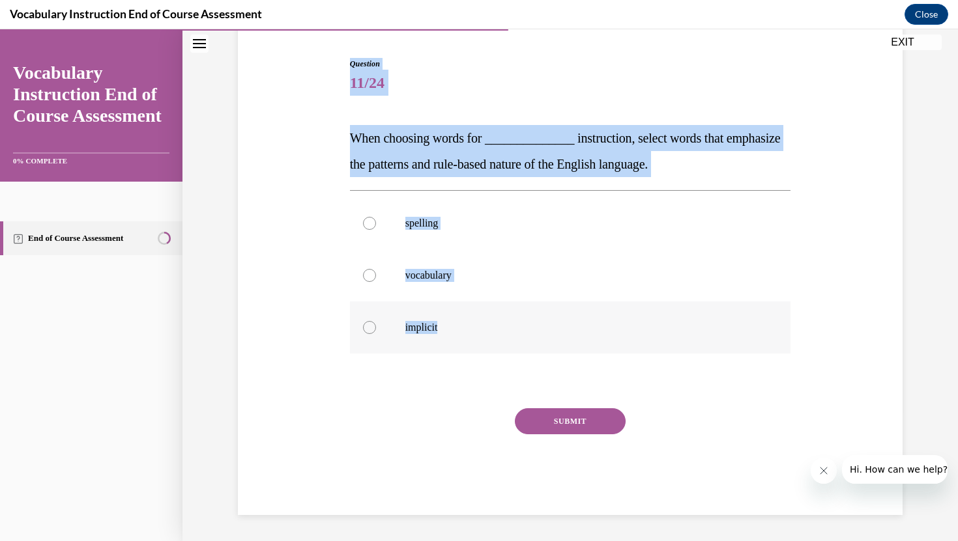
drag, startPoint x: 347, startPoint y: 76, endPoint x: 454, endPoint y: 330, distance: 275.0
click at [454, 330] on div "Question 11/24 When choosing words for ______________ instruction, select words…" at bounding box center [571, 276] width 448 height 477
click at [433, 215] on label "spelling" at bounding box center [570, 223] width 441 height 52
click at [376, 217] on input "spelling" at bounding box center [369, 223] width 13 height 13
radio input "true"
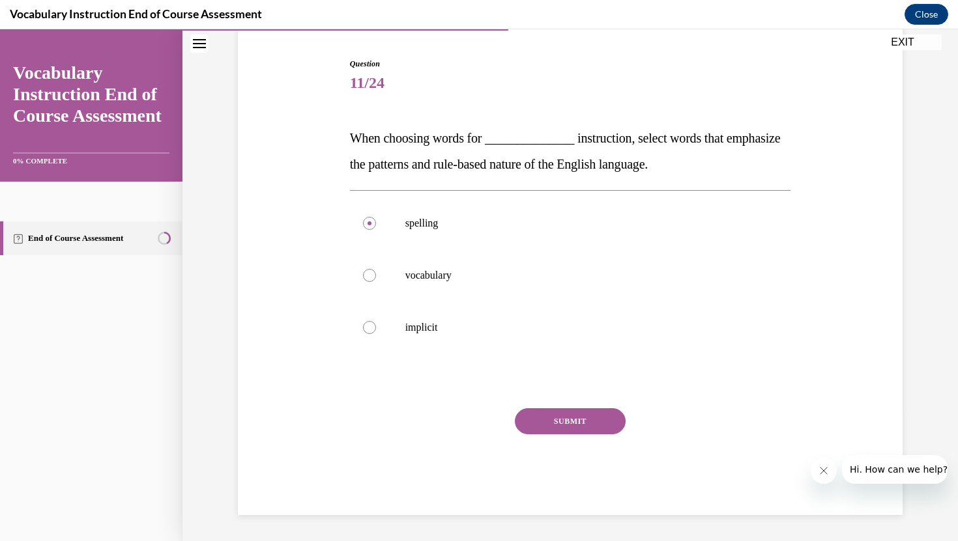
click at [545, 419] on button "SUBMIT" at bounding box center [570, 421] width 111 height 26
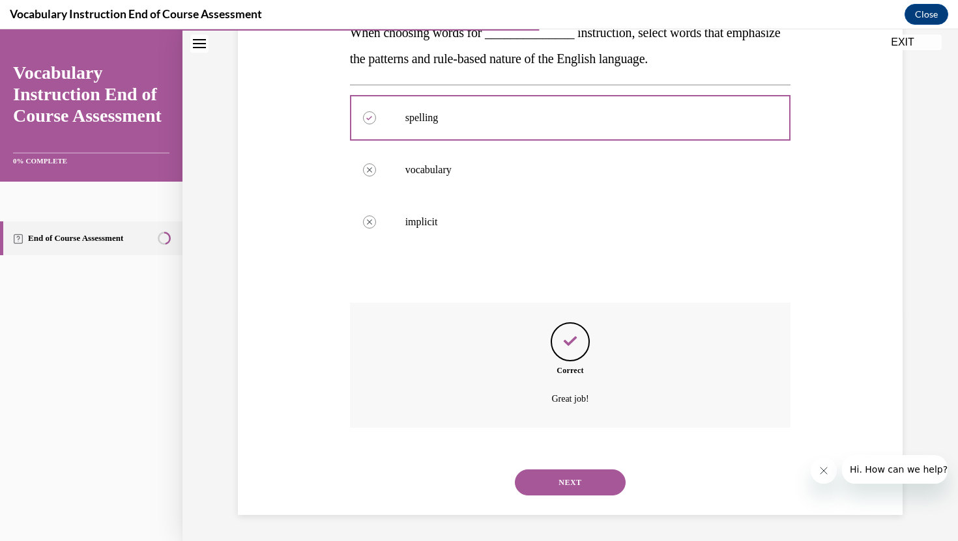
click at [614, 489] on button "NEXT" at bounding box center [570, 483] width 111 height 26
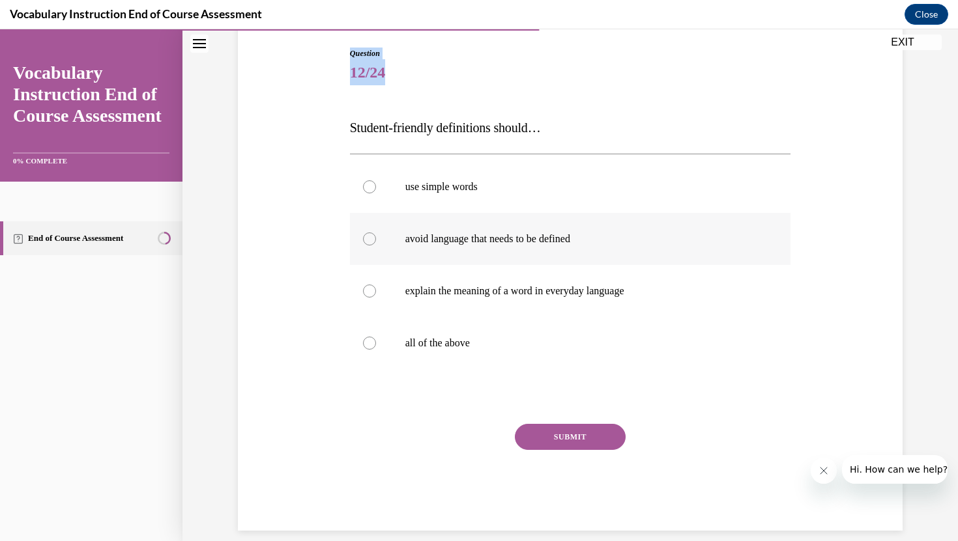
scroll to position [149, 0]
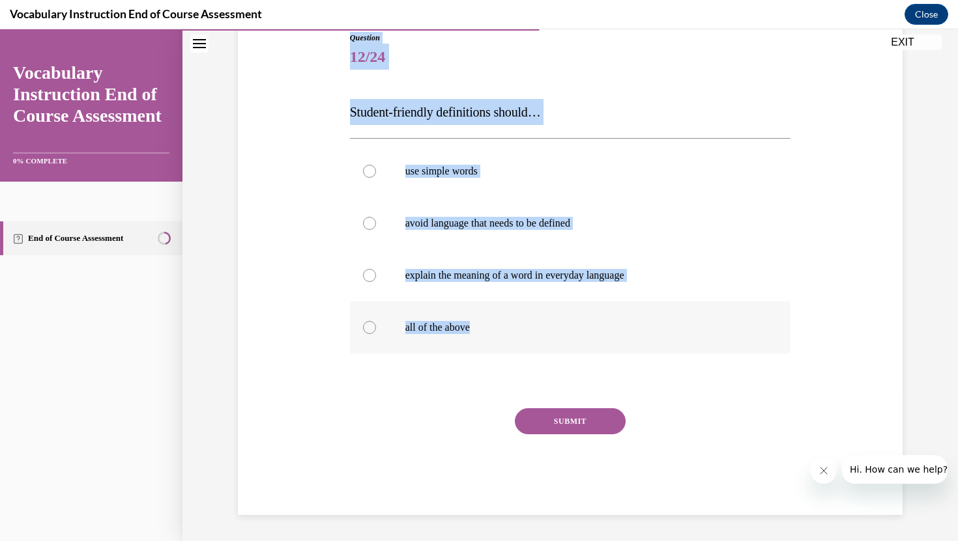
drag, startPoint x: 339, startPoint y: 55, endPoint x: 511, endPoint y: 333, distance: 326.7
click at [511, 333] on div "Question 12/24 Student-friendly definitions should… use simple words avoid lang…" at bounding box center [570, 254] width 671 height 522
click at [463, 334] on label "all of the above" at bounding box center [570, 328] width 441 height 52
click at [376, 334] on input "all of the above" at bounding box center [369, 327] width 13 height 13
radio input "true"
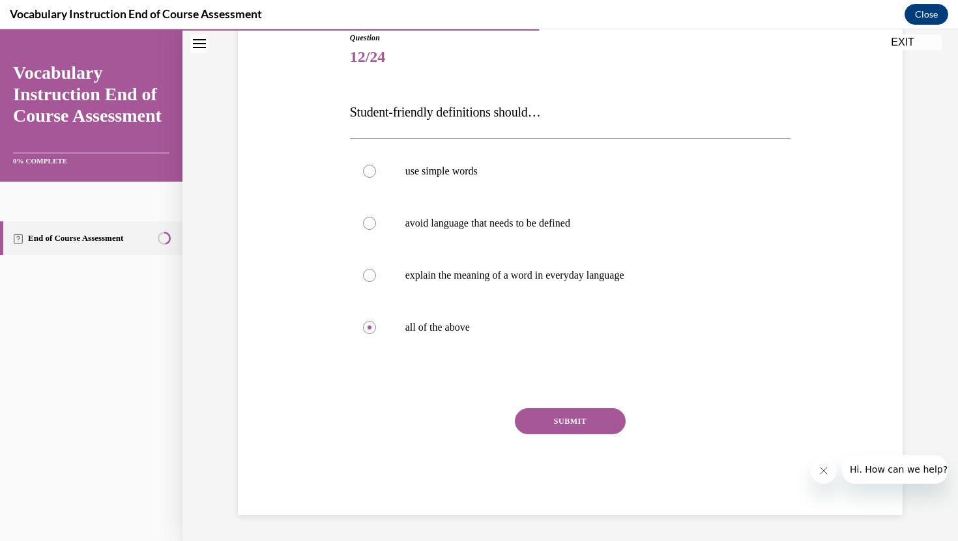
click at [551, 416] on button "SUBMIT" at bounding box center [570, 421] width 111 height 26
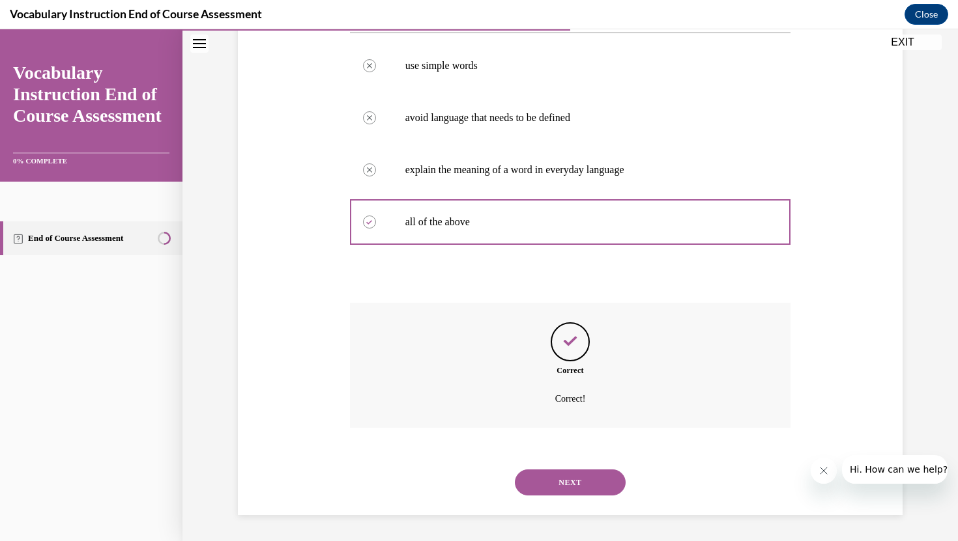
click at [556, 488] on button "NEXT" at bounding box center [570, 483] width 111 height 26
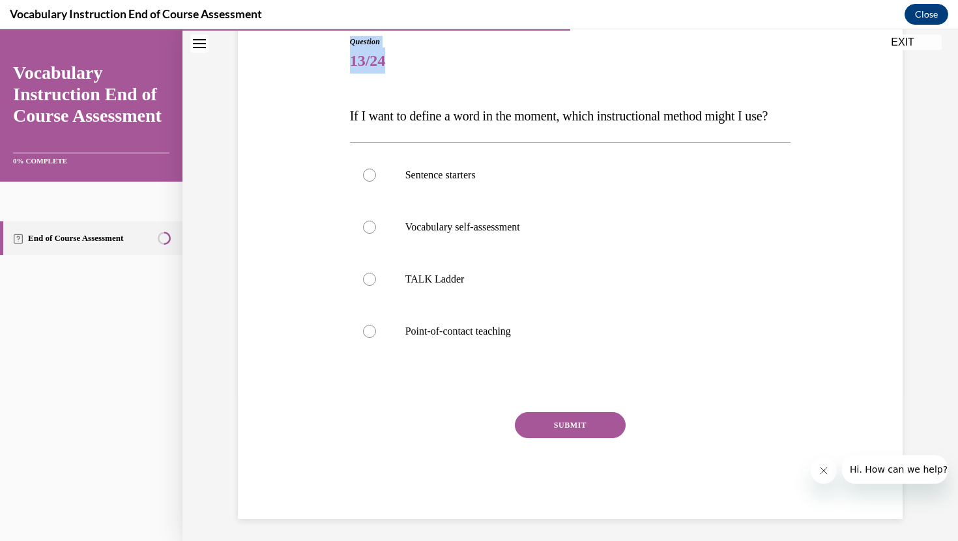
scroll to position [175, 0]
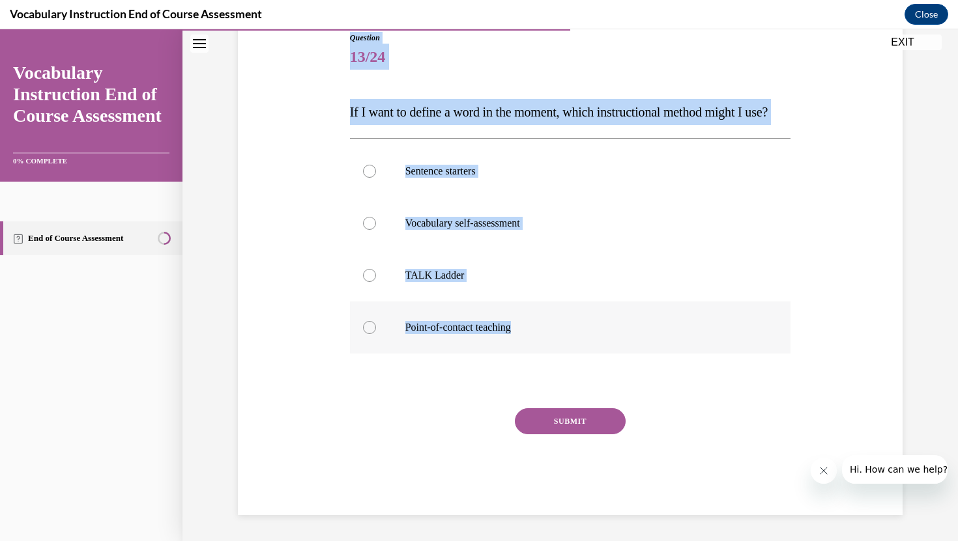
drag, startPoint x: 338, startPoint y: 46, endPoint x: 526, endPoint y: 324, distance: 335.5
click at [526, 324] on div "Question 13/24 If I want to define a word in the moment, which instructional me…" at bounding box center [570, 254] width 671 height 522
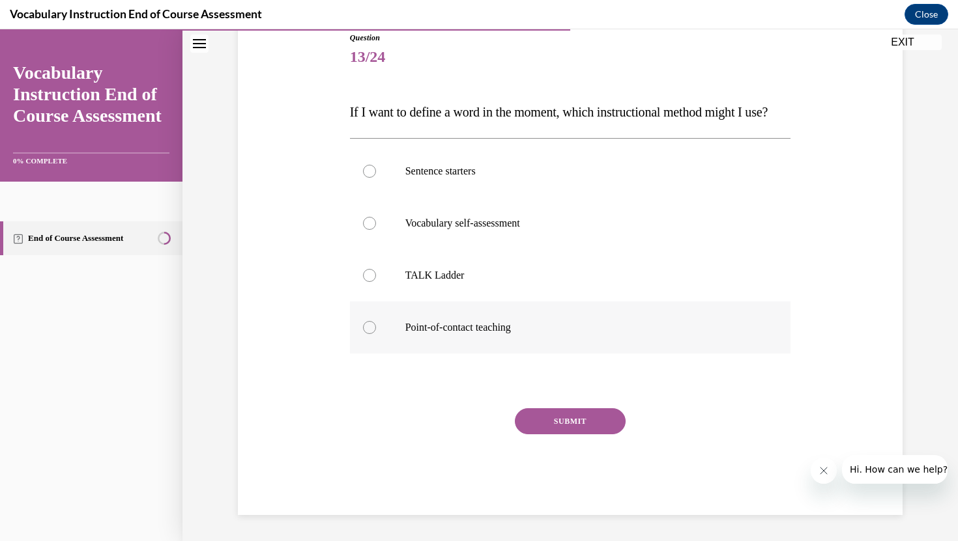
click at [463, 330] on p "Point-of-contact teaching" at bounding box center [581, 327] width 353 height 13
click at [376, 330] on input "Point-of-contact teaching" at bounding box center [369, 327] width 13 height 13
radio input "true"
click at [543, 427] on button "SUBMIT" at bounding box center [570, 421] width 111 height 26
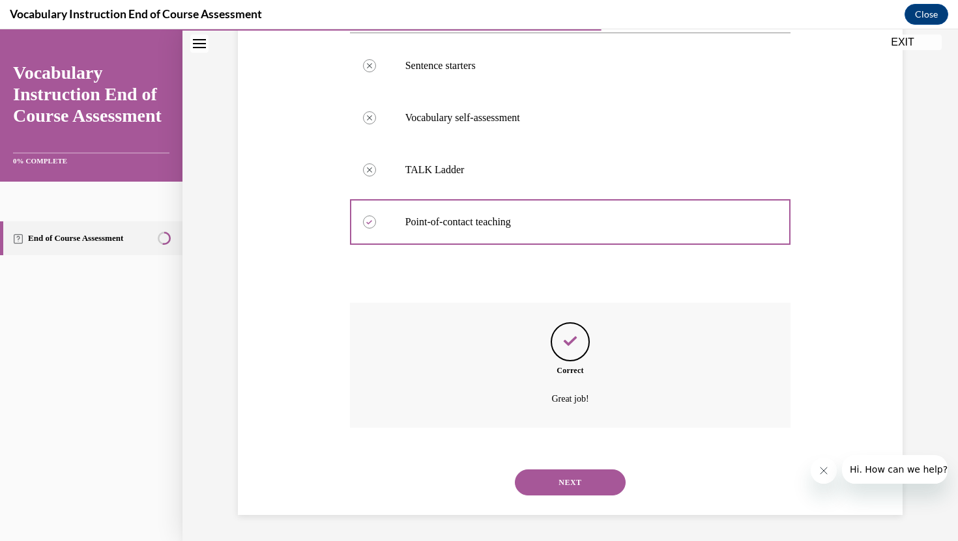
scroll to position [281, 0]
click at [555, 478] on button "NEXT" at bounding box center [570, 483] width 111 height 26
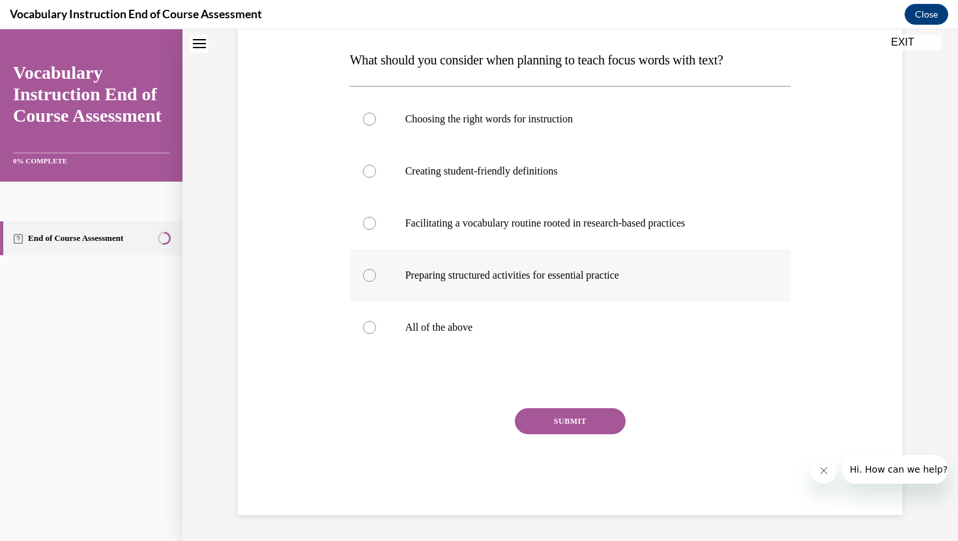
scroll to position [0, 0]
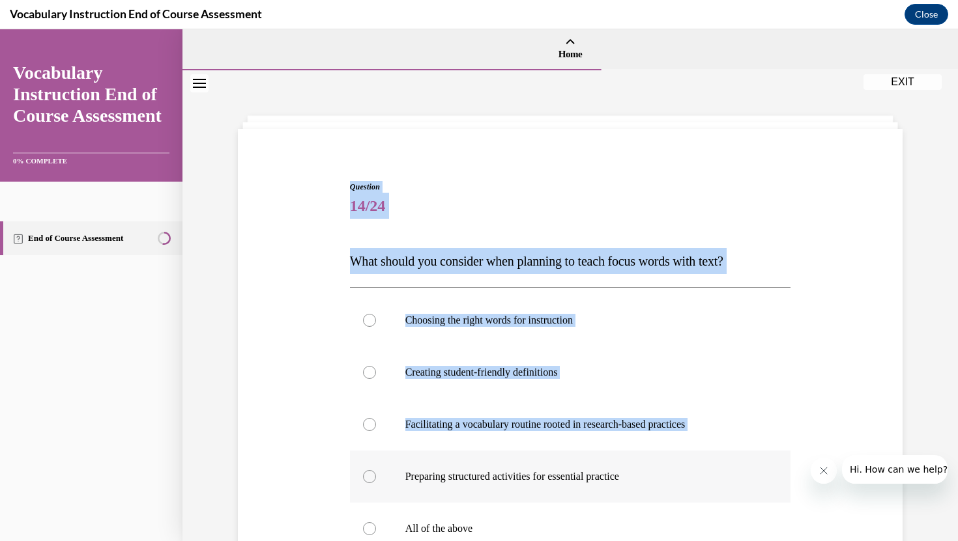
drag, startPoint x: 306, startPoint y: 180, endPoint x: 582, endPoint y: 454, distance: 389.2
click at [582, 454] on div "Question 14/24 What should you consider when planning to teach focus words with…" at bounding box center [570, 429] width 671 height 575
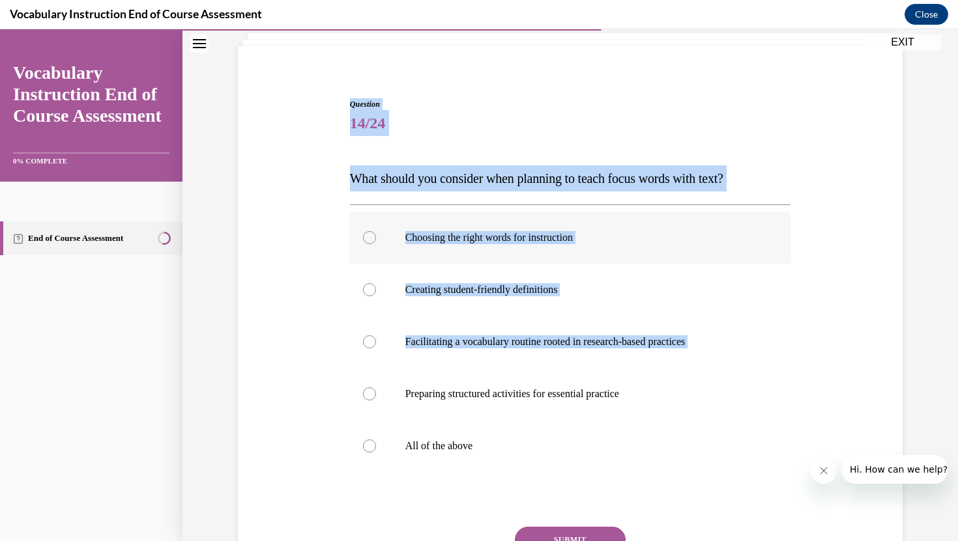
scroll to position [89, 0]
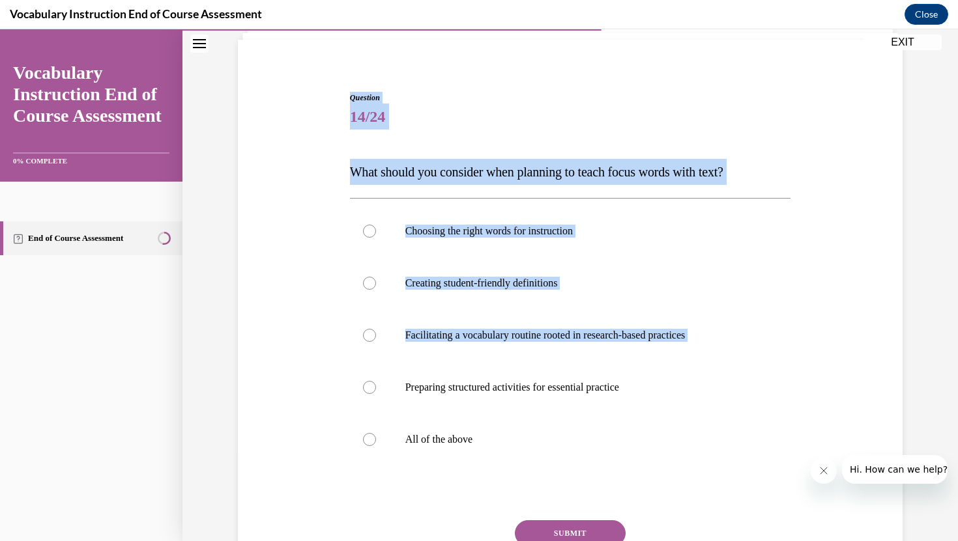
click at [356, 145] on div "Question 14/24 What should you consider when planning to teach focus words with…" at bounding box center [570, 359] width 441 height 535
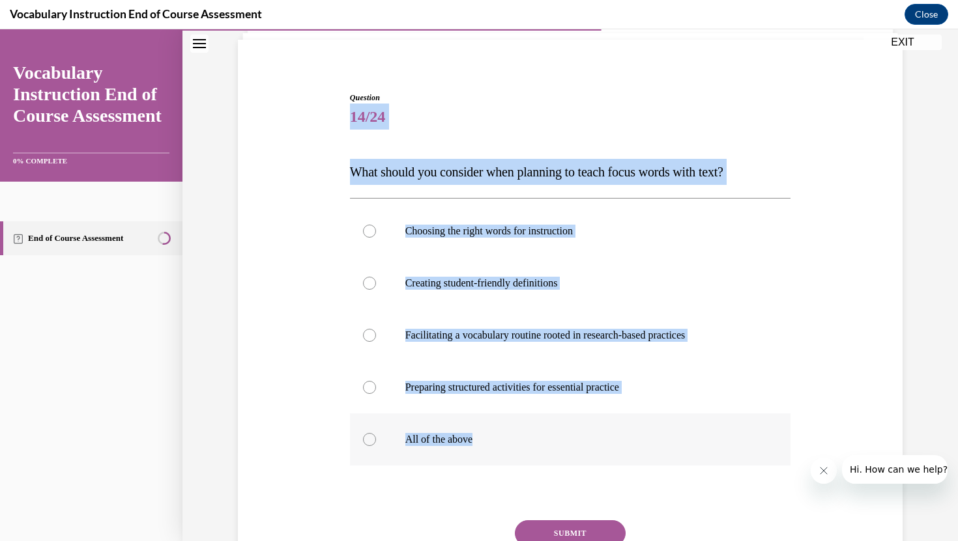
drag, startPoint x: 337, startPoint y: 108, endPoint x: 522, endPoint y: 434, distance: 374.8
click at [522, 434] on div "Question 14/24 What should you consider when planning to teach focus words with…" at bounding box center [570, 340] width 671 height 575
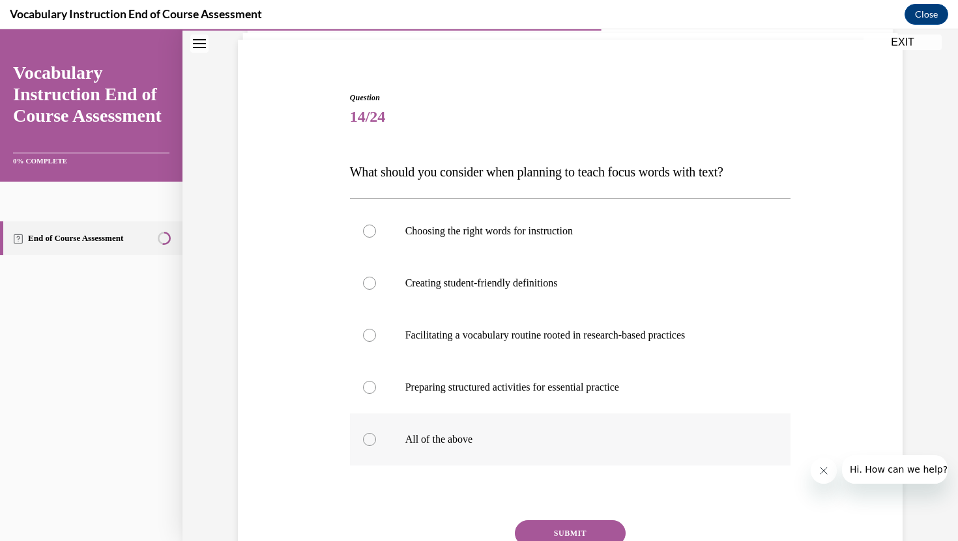
click at [444, 446] on p "All of the above" at bounding box center [581, 439] width 353 height 13
click at [376, 446] on input "All of the above" at bounding box center [369, 439] width 13 height 13
radio input "true"
click at [580, 537] on button "SUBMIT" at bounding box center [570, 533] width 111 height 26
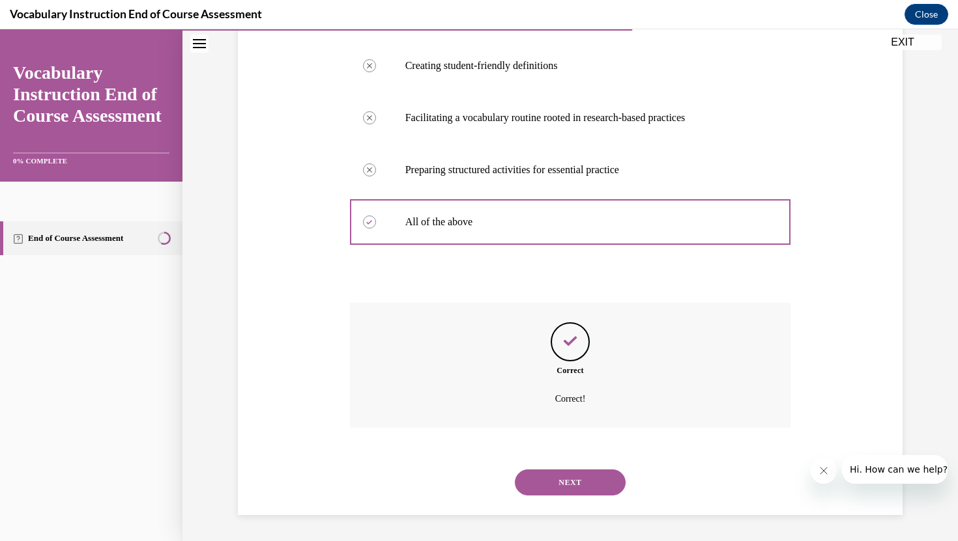
click at [594, 495] on button "NEXT" at bounding box center [570, 483] width 111 height 26
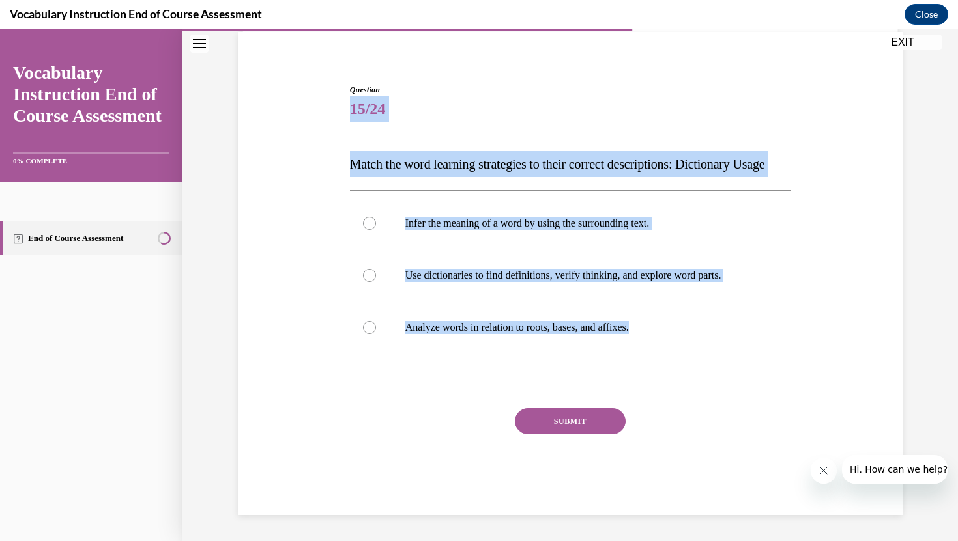
drag, startPoint x: 335, startPoint y: 84, endPoint x: 621, endPoint y: 357, distance: 395.8
click at [621, 357] on div "Question 15/24 Match the word learning strategies to their correct descriptions…" at bounding box center [570, 280] width 671 height 470
click at [545, 273] on p "Use dictionaries to find definitions, verify thinking, and explore word parts." at bounding box center [581, 275] width 353 height 13
click at [376, 273] on input "Use dictionaries to find definitions, verify thinking, and explore word parts." at bounding box center [369, 275] width 13 height 13
radio input "true"
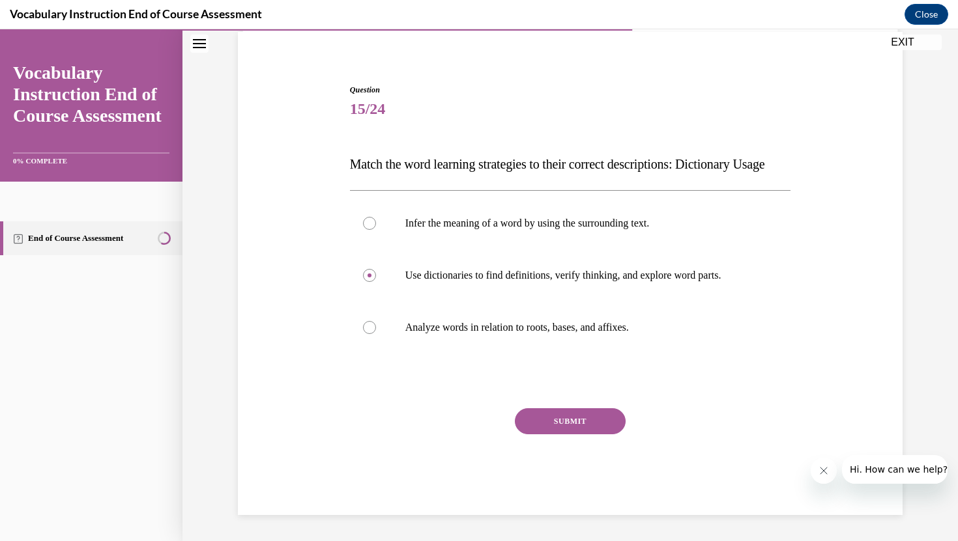
click at [558, 427] on button "SUBMIT" at bounding box center [570, 421] width 111 height 26
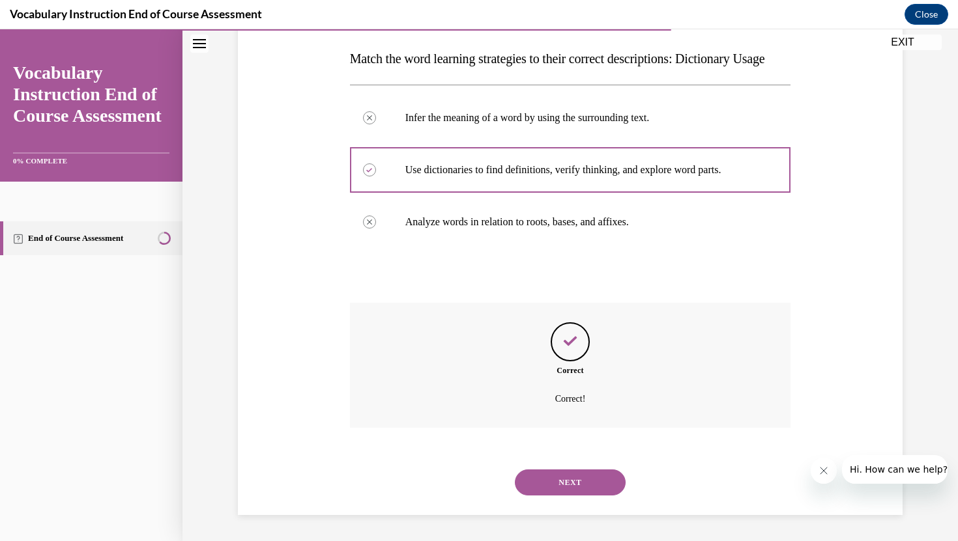
scroll to position [229, 0]
click at [580, 490] on button "NEXT" at bounding box center [570, 483] width 111 height 26
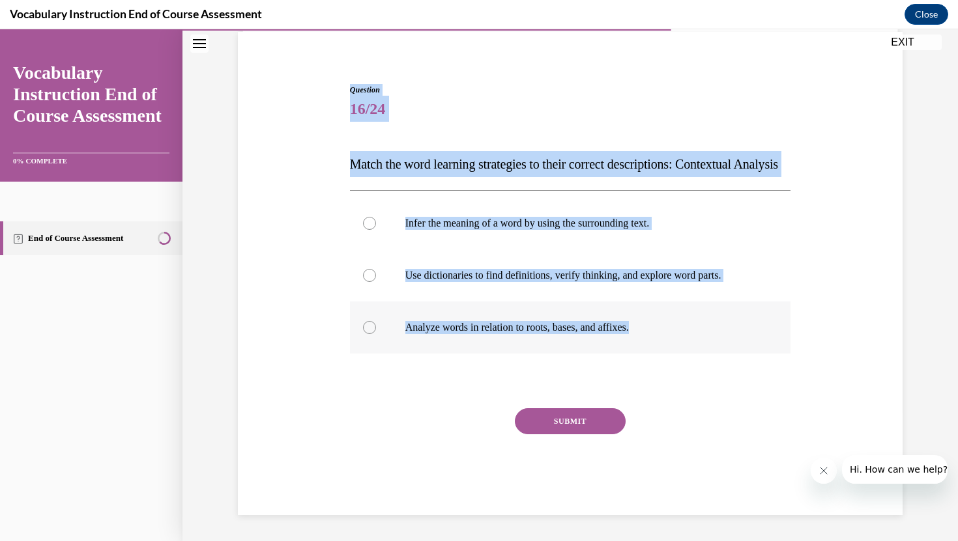
drag, startPoint x: 337, startPoint y: 55, endPoint x: 661, endPoint y: 331, distance: 425.1
click at [661, 331] on div "Question 16/24 Match the word learning strategies to their correct descriptions…" at bounding box center [570, 280] width 671 height 470
click at [532, 331] on p "Analyze words in relation to roots, bases, and affixes." at bounding box center [581, 327] width 353 height 13
click at [376, 331] on input "Analyze words in relation to roots, bases, and affixes." at bounding box center [369, 327] width 13 height 13
radio input "true"
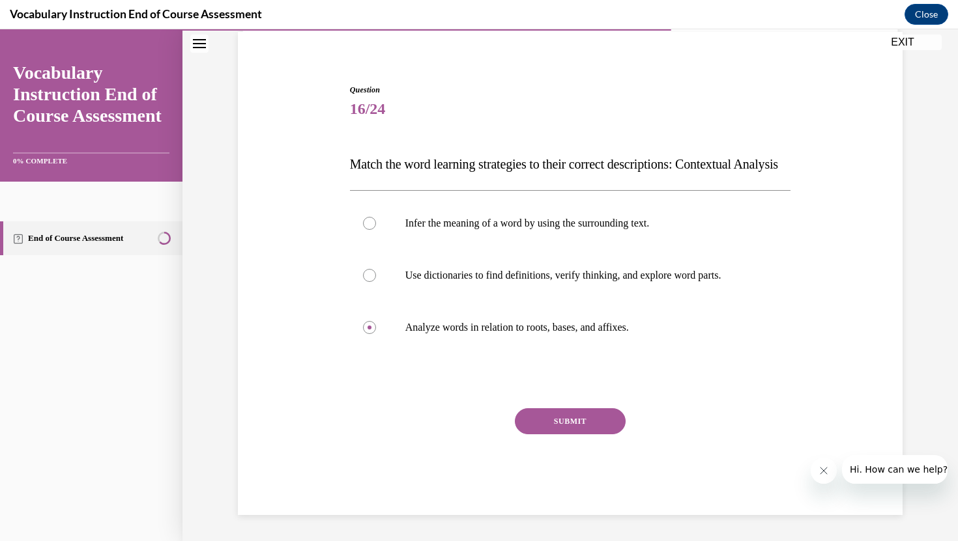
click at [562, 424] on button "SUBMIT" at bounding box center [570, 421] width 111 height 26
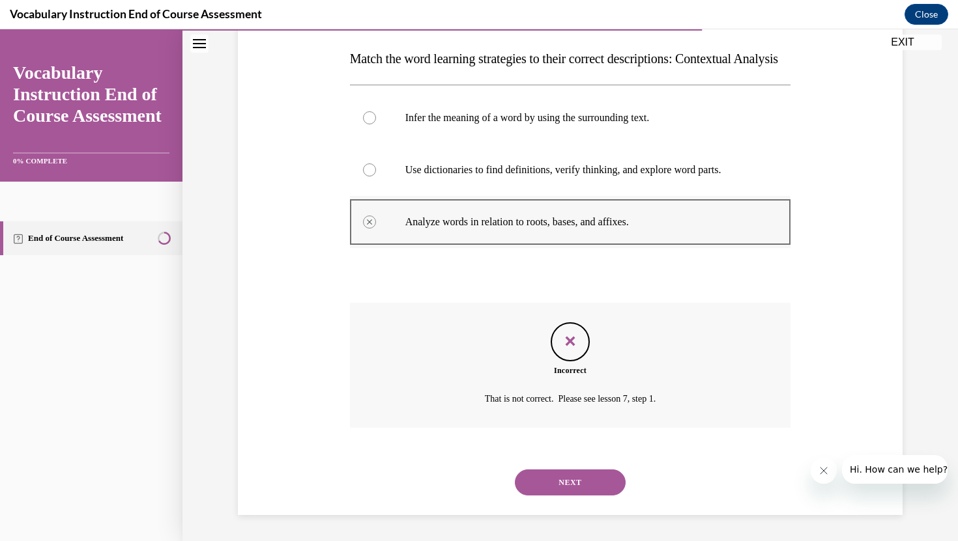
scroll to position [229, 0]
click at [595, 482] on button "NEXT" at bounding box center [570, 483] width 111 height 26
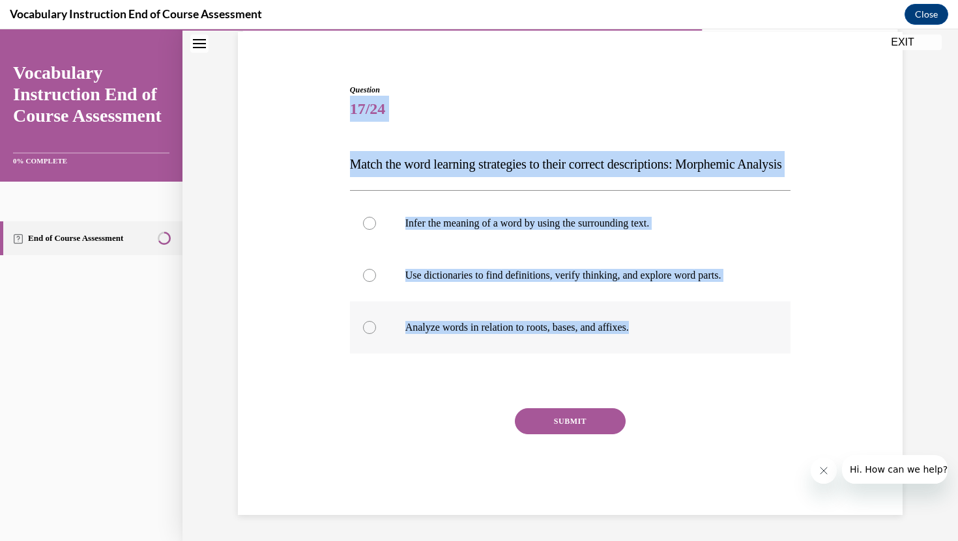
drag, startPoint x: 340, startPoint y: 72, endPoint x: 672, endPoint y: 330, distance: 420.5
click at [672, 330] on div "Question 17/24 Match the word learning strategies to their correct descriptions…" at bounding box center [570, 280] width 671 height 470
click at [533, 334] on p "Analyze words in relation to roots, bases, and affixes." at bounding box center [581, 327] width 353 height 13
click at [376, 334] on input "Analyze words in relation to roots, bases, and affixes." at bounding box center [369, 327] width 13 height 13
radio input "true"
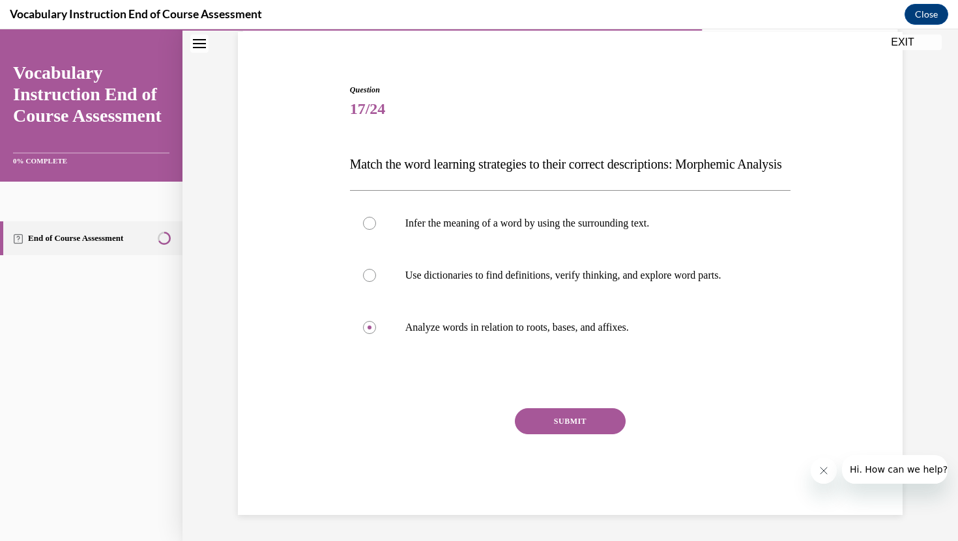
click at [569, 435] on div "SUBMIT" at bounding box center [570, 440] width 441 height 65
click at [569, 421] on button "SUBMIT" at bounding box center [570, 421] width 111 height 26
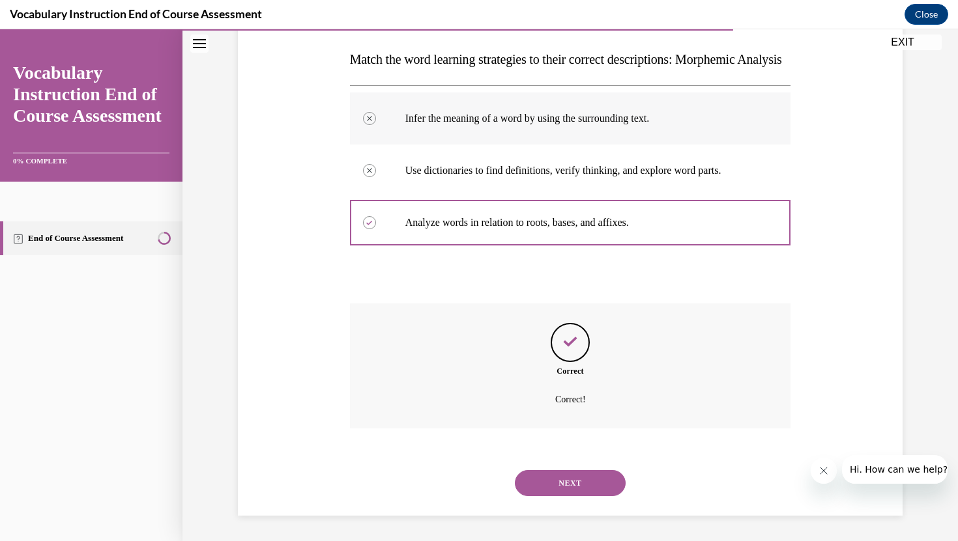
scroll to position [229, 0]
click at [579, 492] on button "NEXT" at bounding box center [570, 483] width 111 height 26
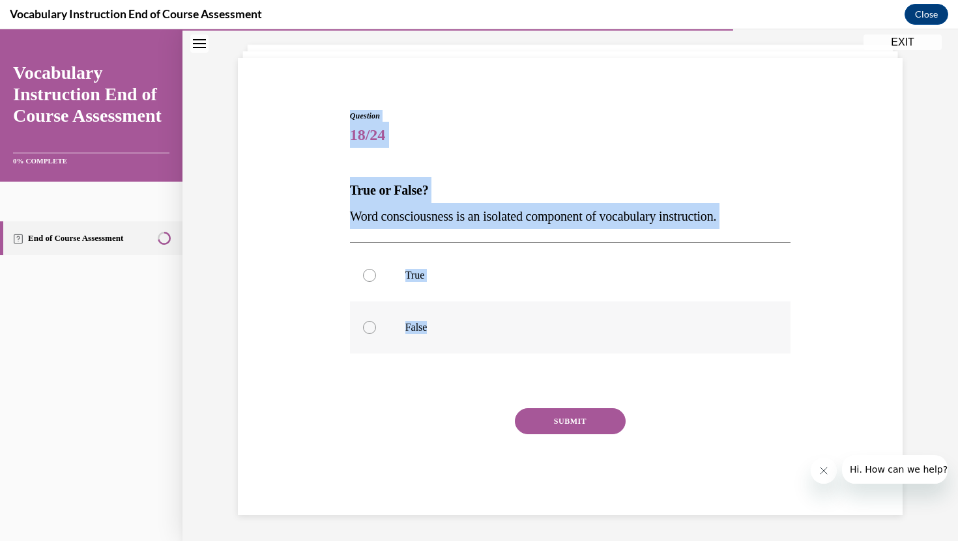
drag, startPoint x: 335, startPoint y: 114, endPoint x: 494, endPoint y: 333, distance: 270.5
click at [494, 333] on div "Question 18/24 True or False? Word consciousness is an isolated component of vo…" at bounding box center [570, 293] width 671 height 444
click at [427, 331] on p "False" at bounding box center [581, 327] width 353 height 13
click at [376, 331] on input "False" at bounding box center [369, 327] width 13 height 13
radio input "true"
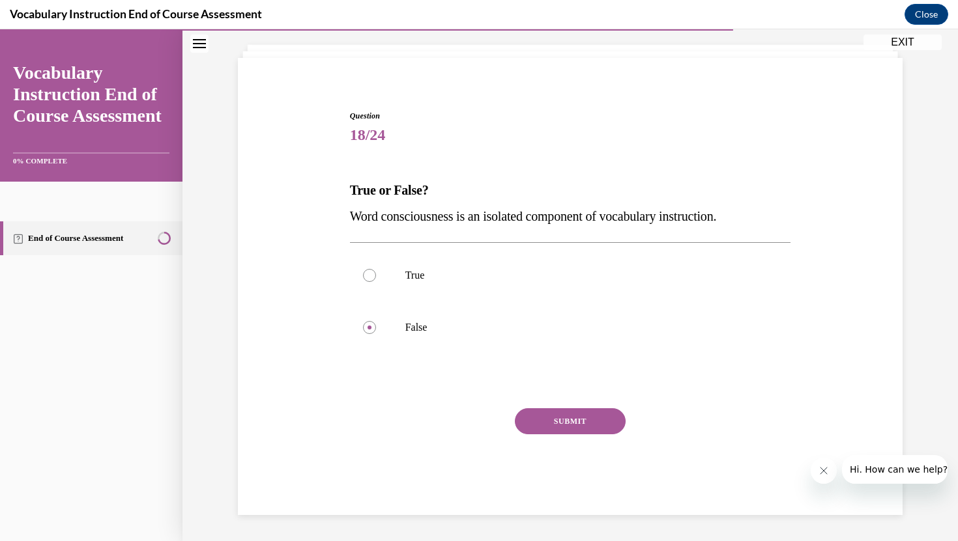
click at [580, 427] on button "SUBMIT" at bounding box center [570, 421] width 111 height 26
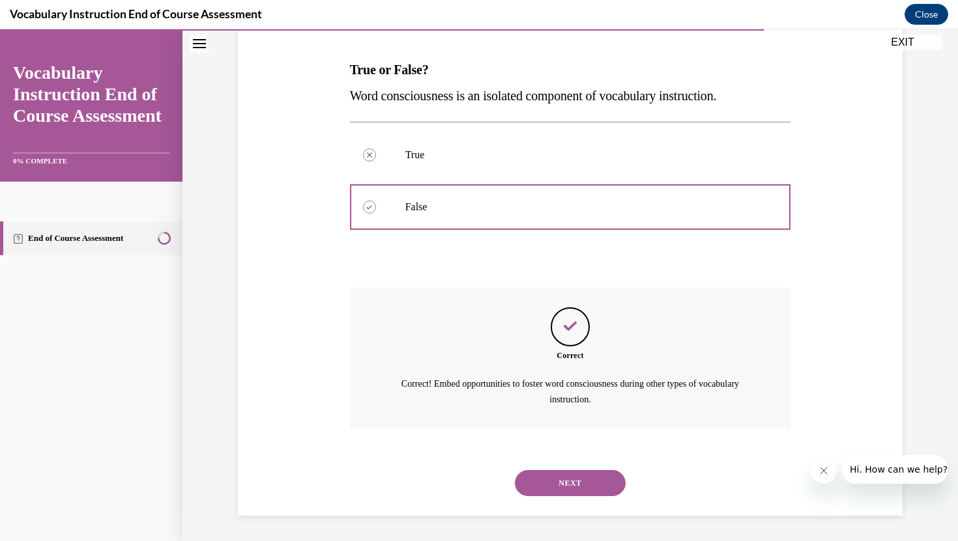
click at [569, 478] on button "NEXT" at bounding box center [570, 483] width 111 height 26
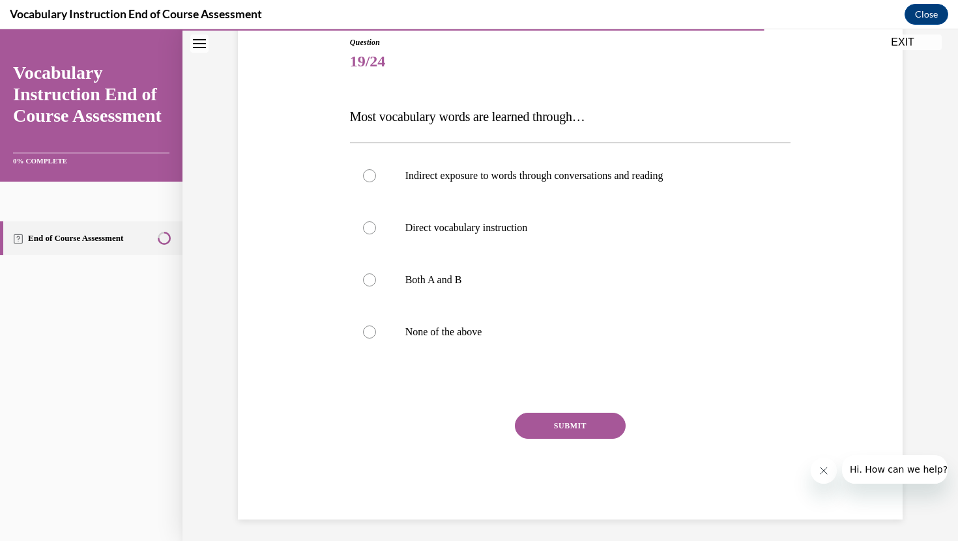
scroll to position [149, 0]
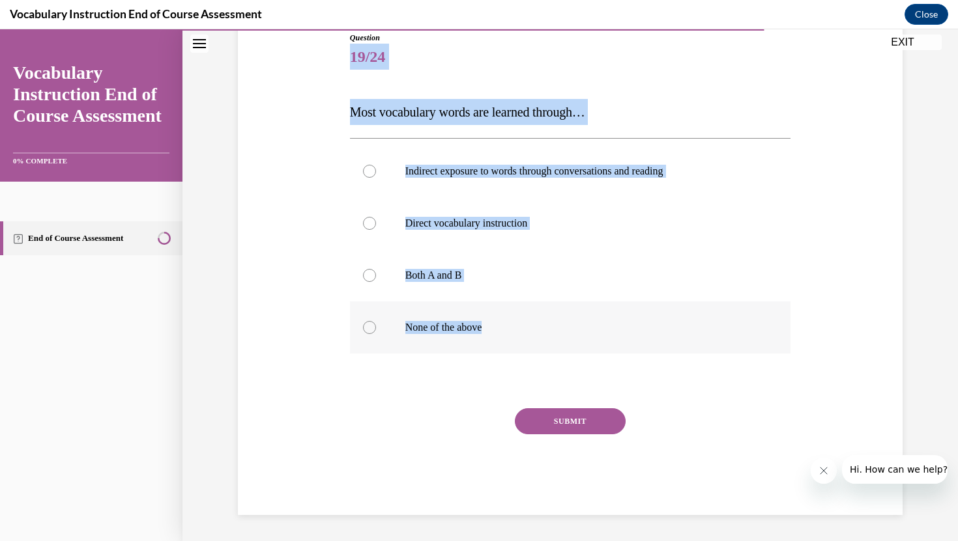
drag, startPoint x: 341, startPoint y: 60, endPoint x: 501, endPoint y: 329, distance: 312.8
click at [501, 329] on div "Question 19/24 Most vocabulary words are learned through… Indirect exposure to …" at bounding box center [570, 254] width 671 height 522
click at [450, 272] on p "Both A and B" at bounding box center [581, 275] width 353 height 13
click at [376, 272] on input "Both A and B" at bounding box center [369, 275] width 13 height 13
radio input "true"
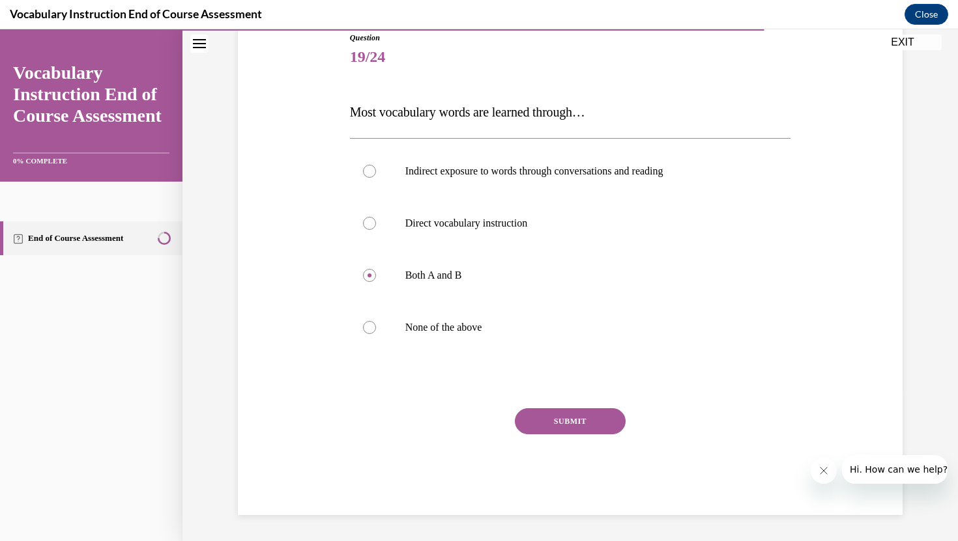
click at [554, 423] on button "SUBMIT" at bounding box center [570, 421] width 111 height 26
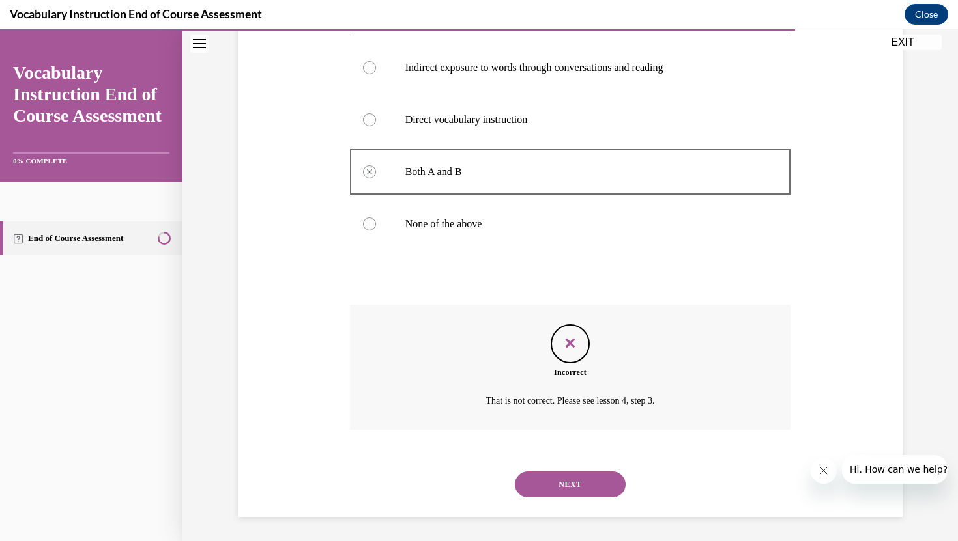
scroll to position [255, 0]
click at [576, 483] on button "NEXT" at bounding box center [570, 483] width 111 height 26
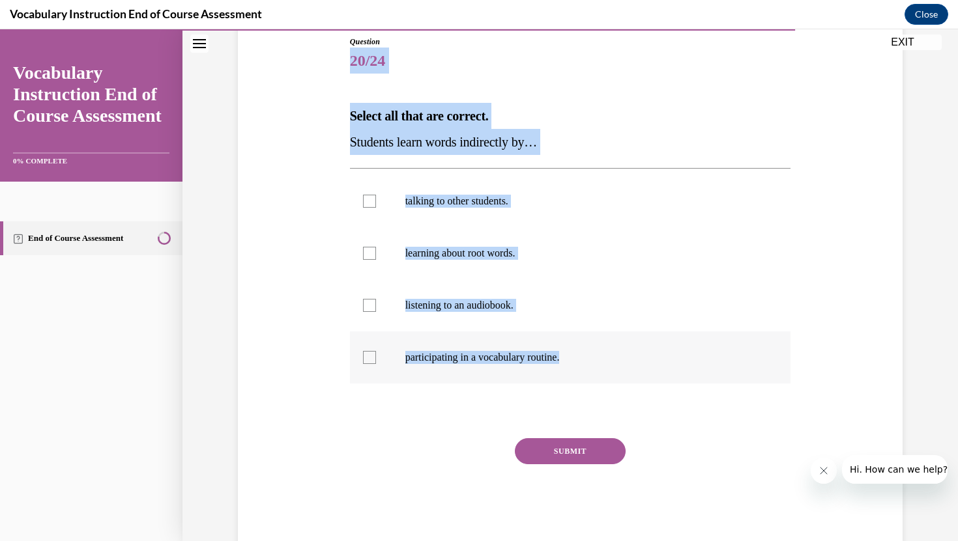
drag, startPoint x: 343, startPoint y: 57, endPoint x: 593, endPoint y: 363, distance: 394.9
click at [593, 363] on div "Question 20/24 Select all that are correct. Students learn words indirectly by……" at bounding box center [570, 271] width 671 height 548
click at [580, 205] on p "talking to other students." at bounding box center [581, 201] width 353 height 13
click at [376, 205] on input "talking to other students." at bounding box center [369, 201] width 13 height 13
checkbox input "true"
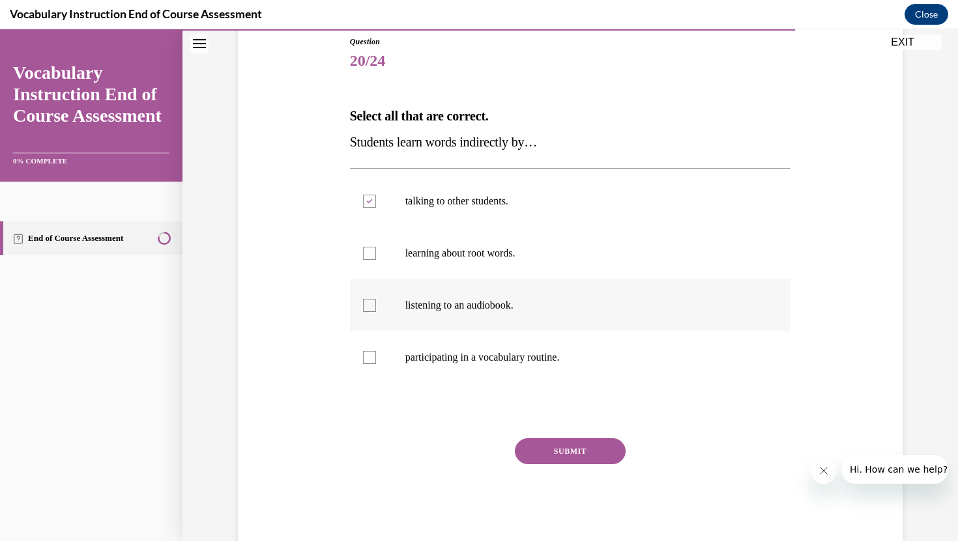
click at [507, 312] on label "listening to an audiobook." at bounding box center [570, 305] width 441 height 52
click at [376, 312] on input "listening to an audiobook." at bounding box center [369, 305] width 13 height 13
checkbox input "true"
click at [546, 455] on button "SUBMIT" at bounding box center [570, 451] width 111 height 26
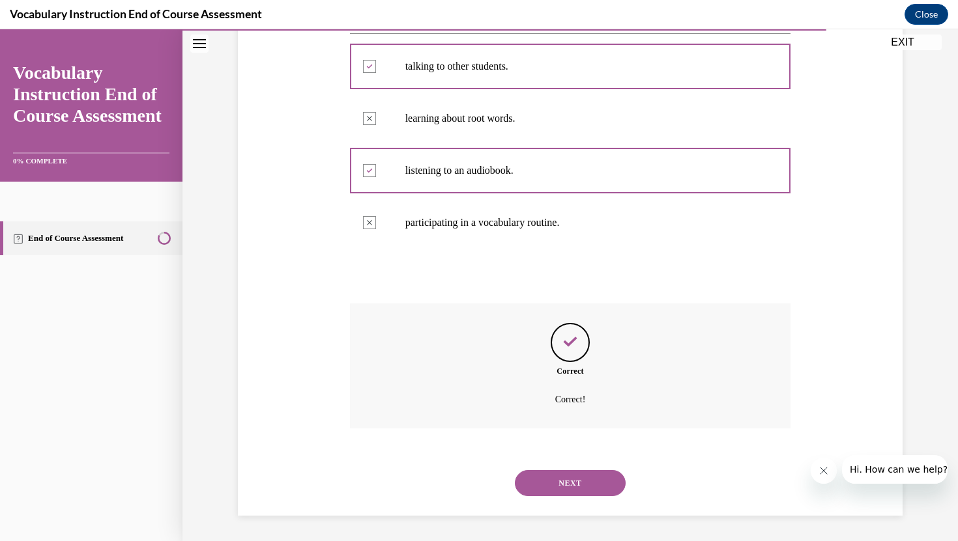
scroll to position [281, 0]
click at [569, 492] on button "NEXT" at bounding box center [570, 483] width 111 height 26
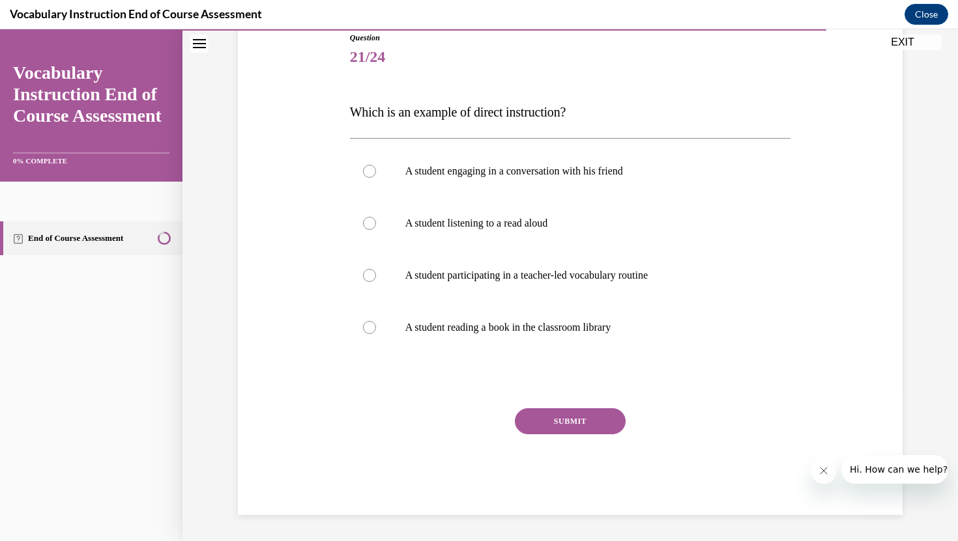
scroll to position [145, 0]
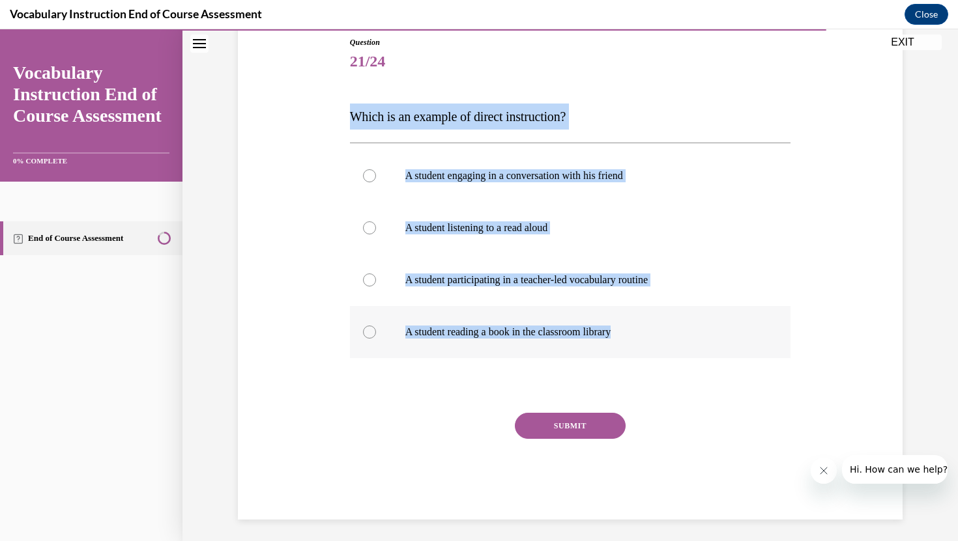
drag, startPoint x: 345, startPoint y: 85, endPoint x: 648, endPoint y: 349, distance: 401.2
click at [648, 349] on div "Question 21/24 Which is an example of direct instruction? A student engaging in…" at bounding box center [570, 258] width 671 height 522
click at [617, 274] on p "A student participating in a teacher-led vocabulary routine" at bounding box center [581, 280] width 353 height 13
click at [376, 274] on input "A student participating in a teacher-led vocabulary routine" at bounding box center [369, 280] width 13 height 13
radio input "true"
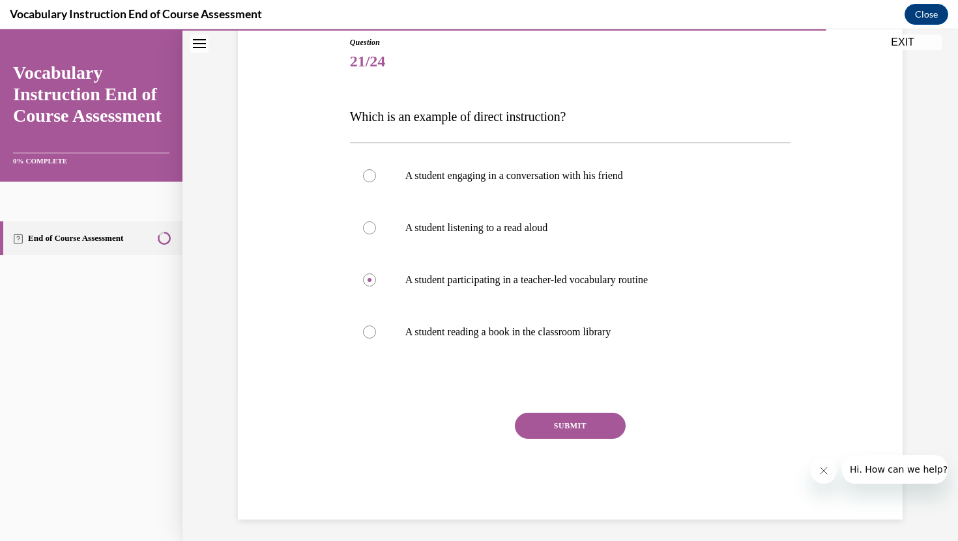
click at [578, 423] on button "SUBMIT" at bounding box center [570, 426] width 111 height 26
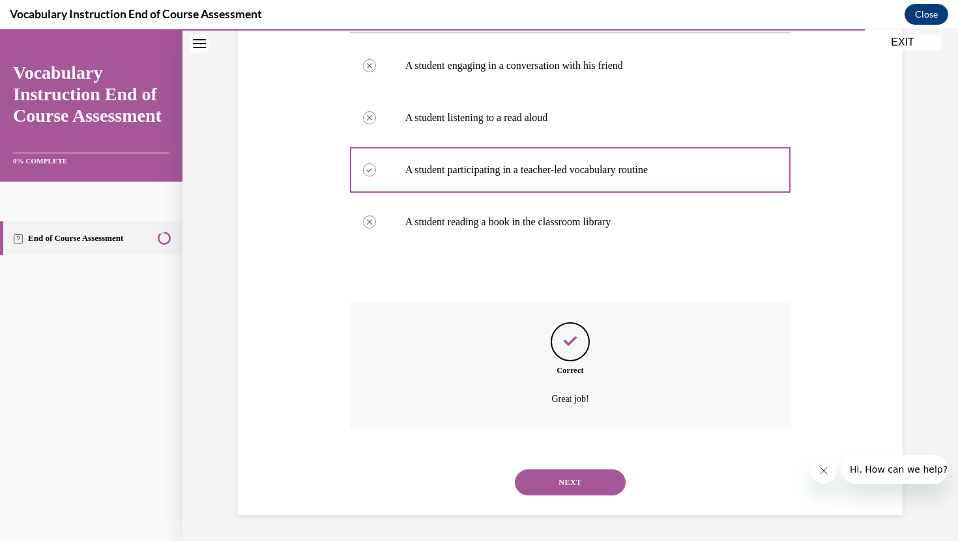
click at [578, 485] on button "NEXT" at bounding box center [570, 483] width 111 height 26
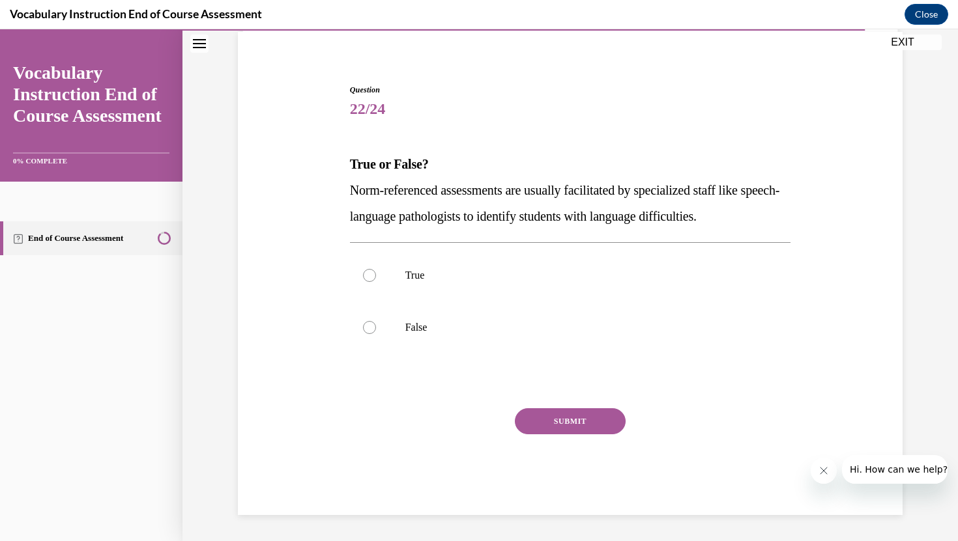
scroll to position [97, 0]
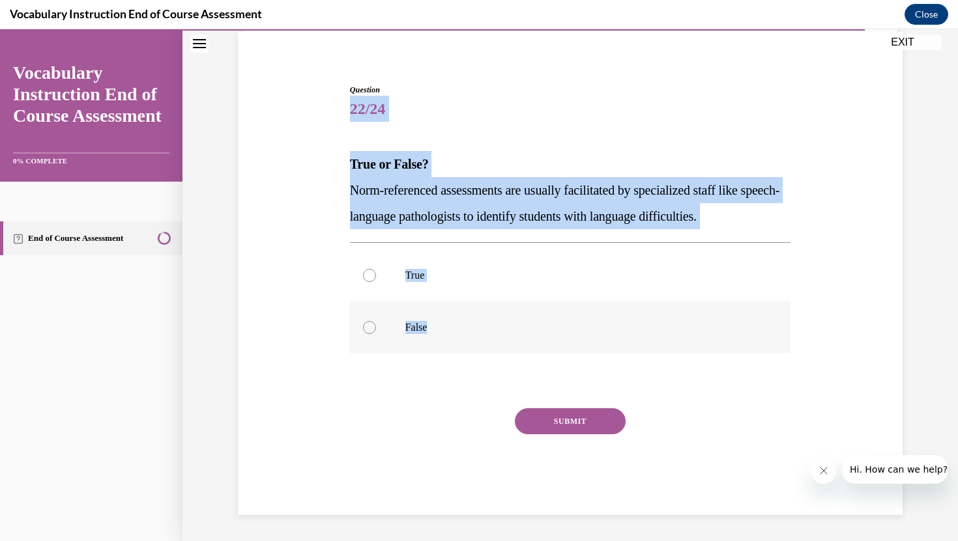
drag, startPoint x: 346, startPoint y: 100, endPoint x: 466, endPoint y: 325, distance: 255.0
click at [466, 325] on div "Question 22/24 True or False? Norm-referenced assessments are usually facilitat…" at bounding box center [571, 289] width 448 height 451
click at [420, 274] on p "True" at bounding box center [581, 275] width 353 height 13
click at [376, 274] on input "True" at bounding box center [369, 275] width 13 height 13
radio input "true"
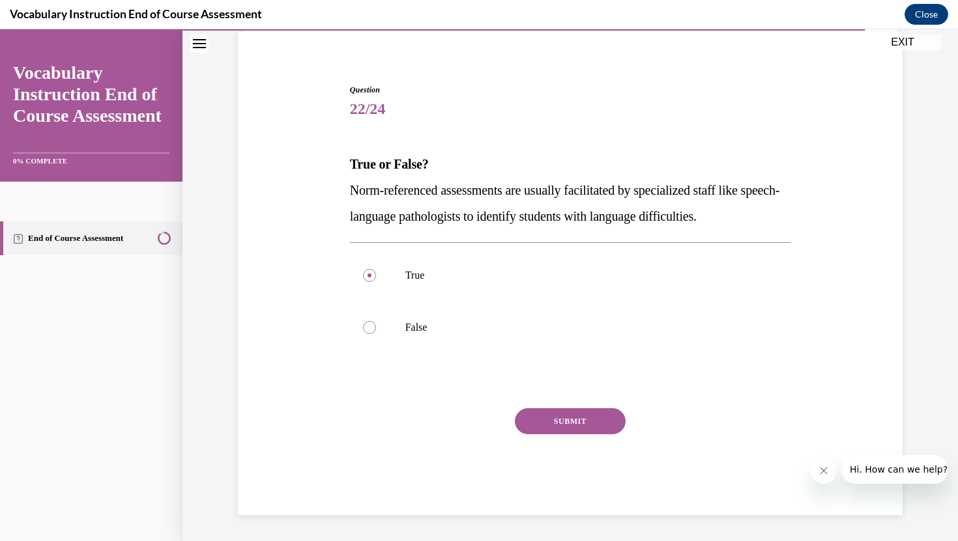
click at [553, 421] on button "SUBMIT" at bounding box center [570, 421] width 111 height 26
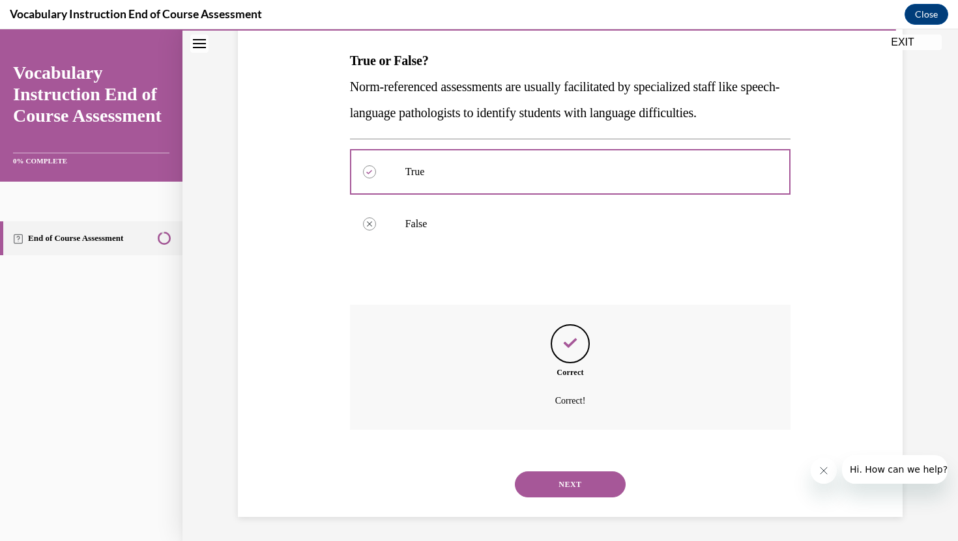
scroll to position [203, 0]
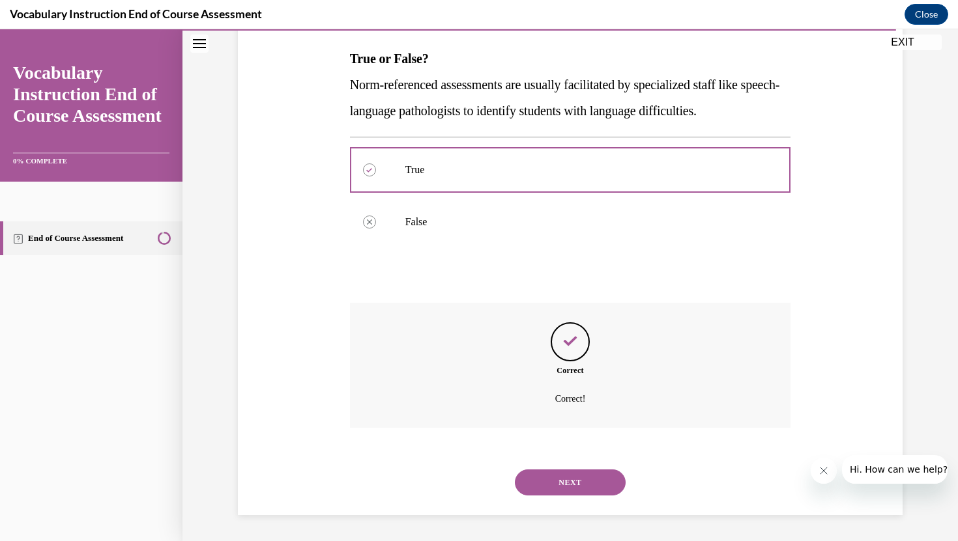
click at [573, 487] on button "NEXT" at bounding box center [570, 483] width 111 height 26
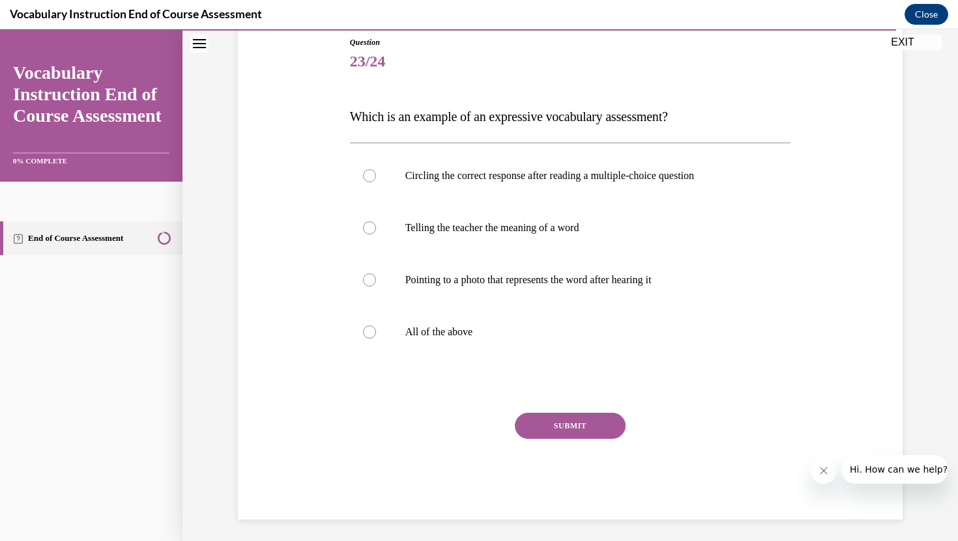
scroll to position [149, 0]
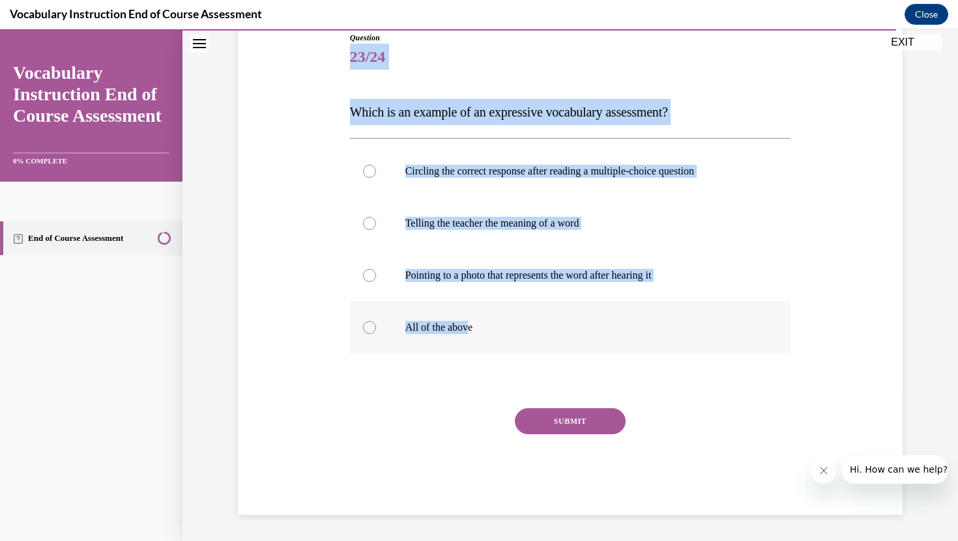
drag, startPoint x: 335, startPoint y: 58, endPoint x: 469, endPoint y: 327, distance: 300.4
click at [469, 327] on div "Question 23/24 Which is an example of an expressive vocabulary assessment? Circ…" at bounding box center [570, 254] width 671 height 522
click at [479, 226] on p "Telling the teacher the meaning of a word" at bounding box center [581, 223] width 353 height 13
click at [376, 226] on input "Telling the teacher the meaning of a word" at bounding box center [369, 223] width 13 height 13
radio input "true"
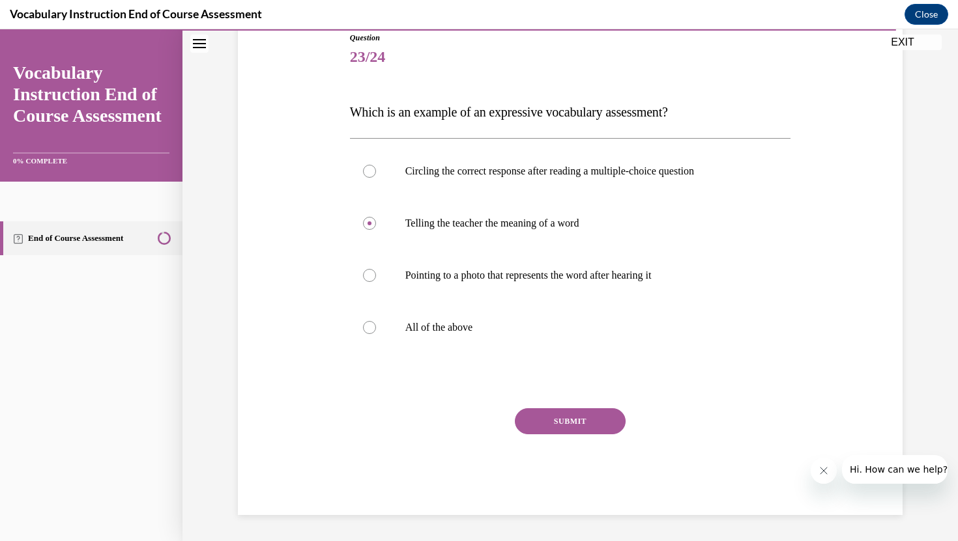
click at [580, 420] on button "SUBMIT" at bounding box center [570, 421] width 111 height 26
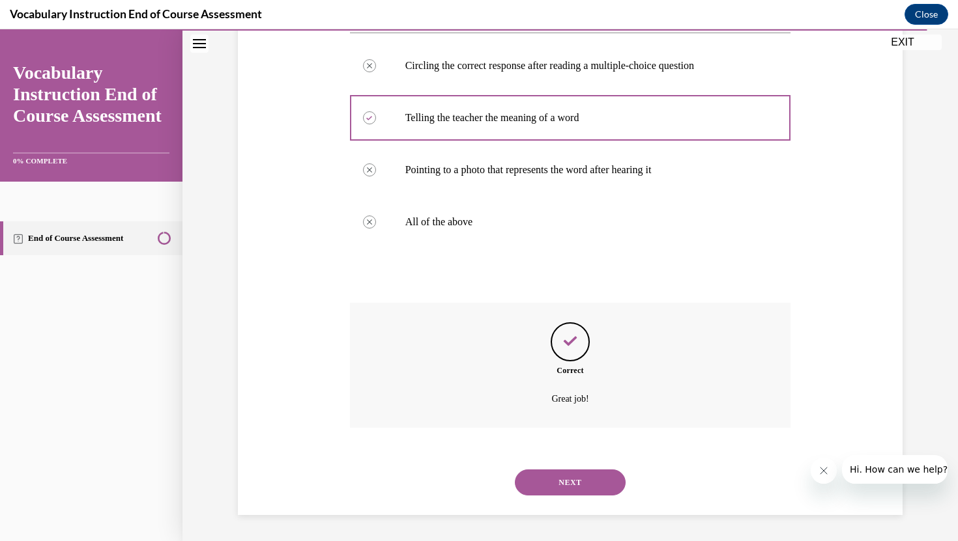
click at [578, 480] on button "NEXT" at bounding box center [570, 483] width 111 height 26
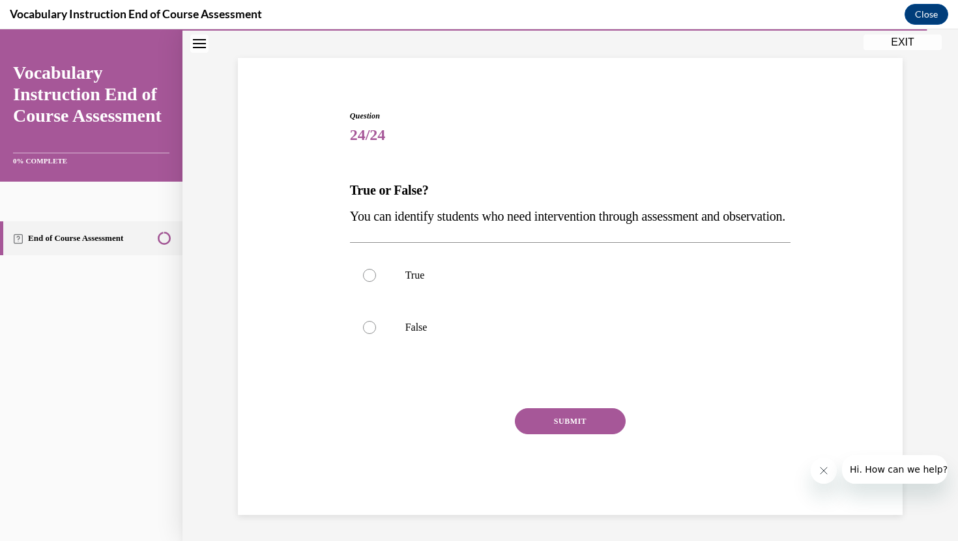
scroll to position [97, 0]
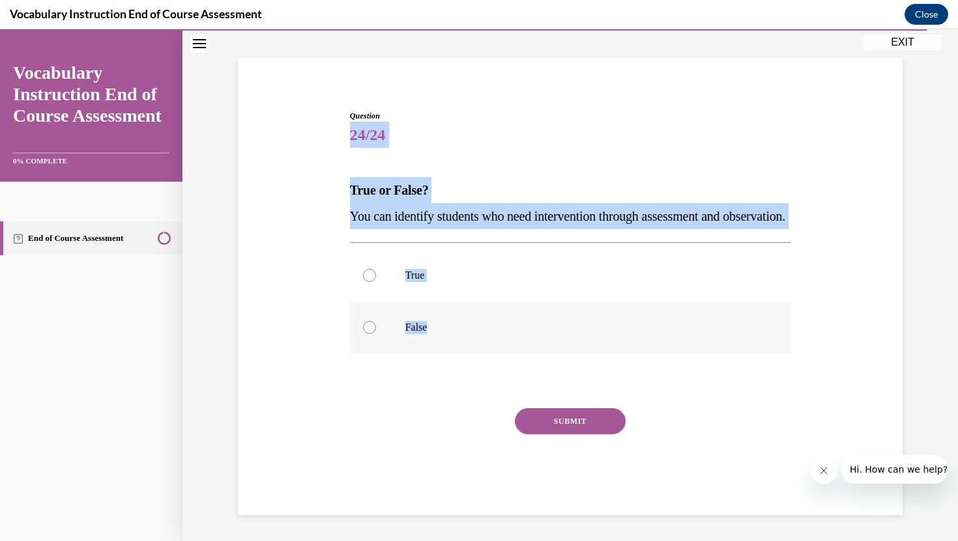
drag, startPoint x: 349, startPoint y: 111, endPoint x: 466, endPoint y: 332, distance: 250.0
click at [466, 332] on div "Question 24/24 True or False? You can identify students who need intervention t…" at bounding box center [571, 303] width 448 height 425
click at [449, 278] on p "True" at bounding box center [581, 275] width 353 height 13
click at [376, 278] on input "True" at bounding box center [369, 275] width 13 height 13
radio input "true"
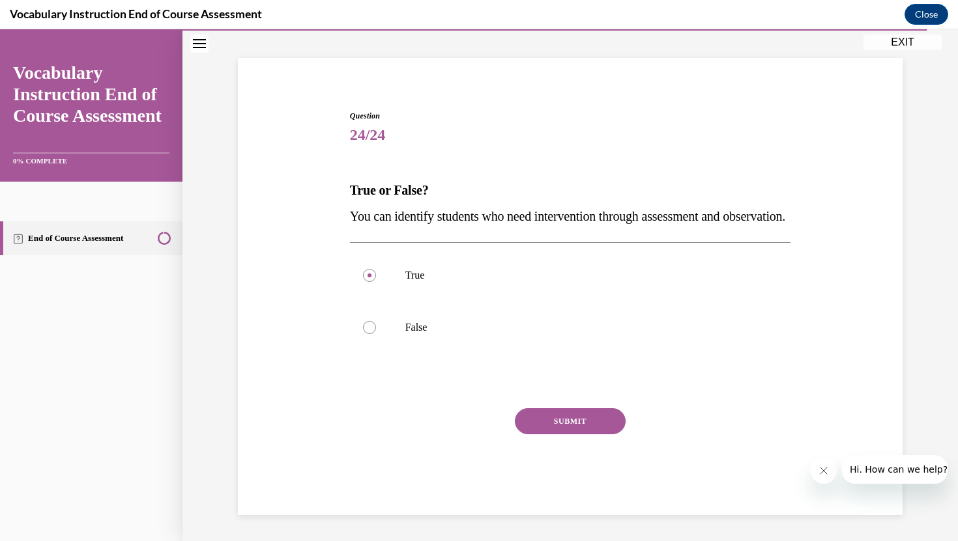
click at [543, 413] on button "SUBMIT" at bounding box center [570, 421] width 111 height 26
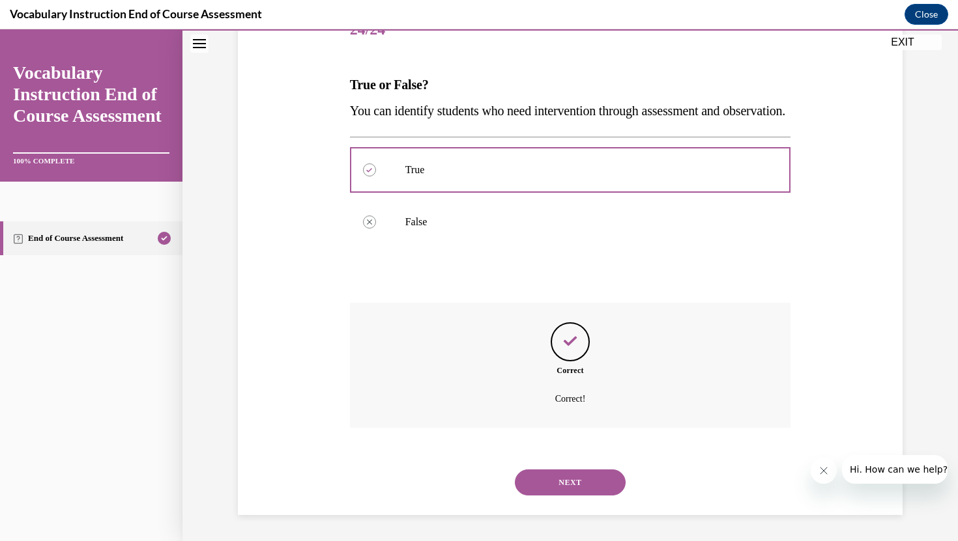
scroll to position [203, 0]
click at [571, 484] on button "NEXT" at bounding box center [570, 483] width 111 height 26
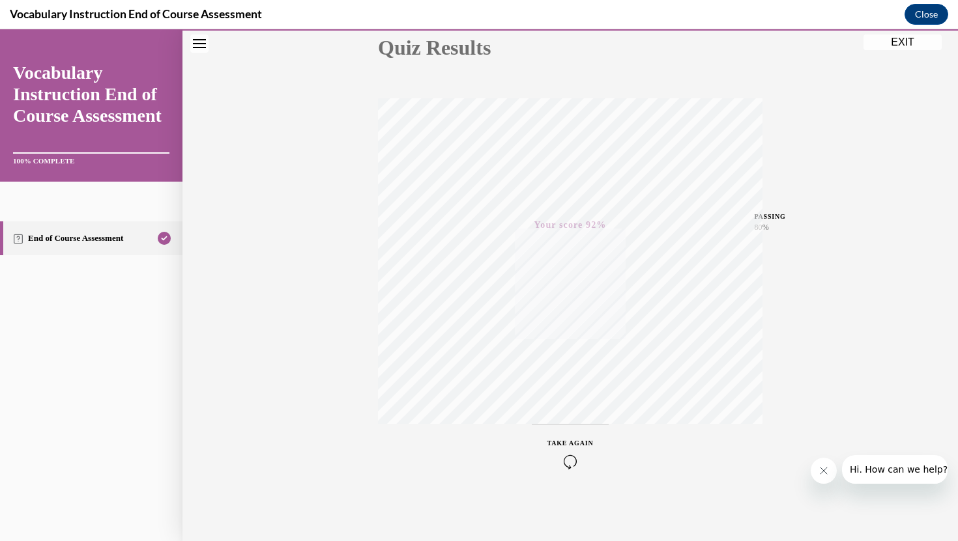
click at [900, 42] on button "EXIT" at bounding box center [902, 43] width 78 height 16
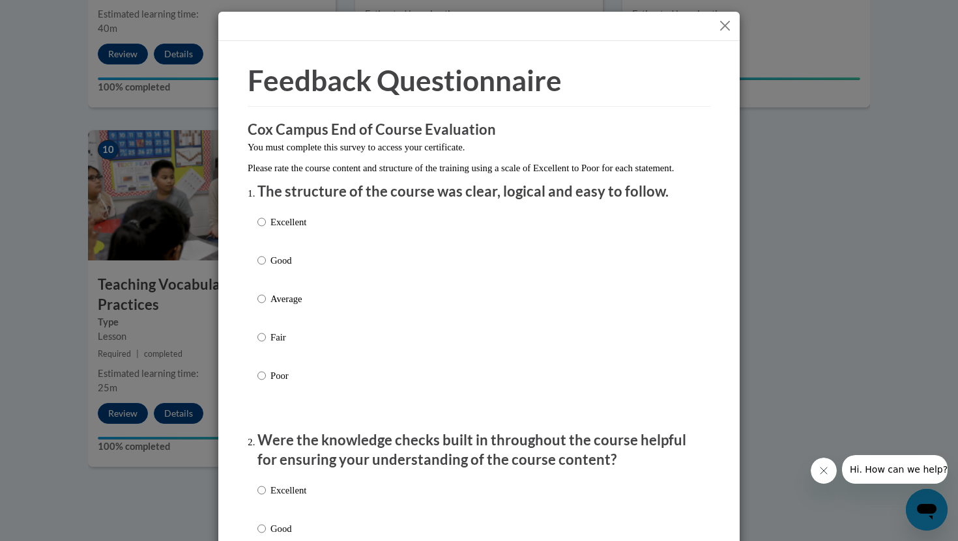
click at [723, 29] on button "Close" at bounding box center [725, 26] width 16 height 16
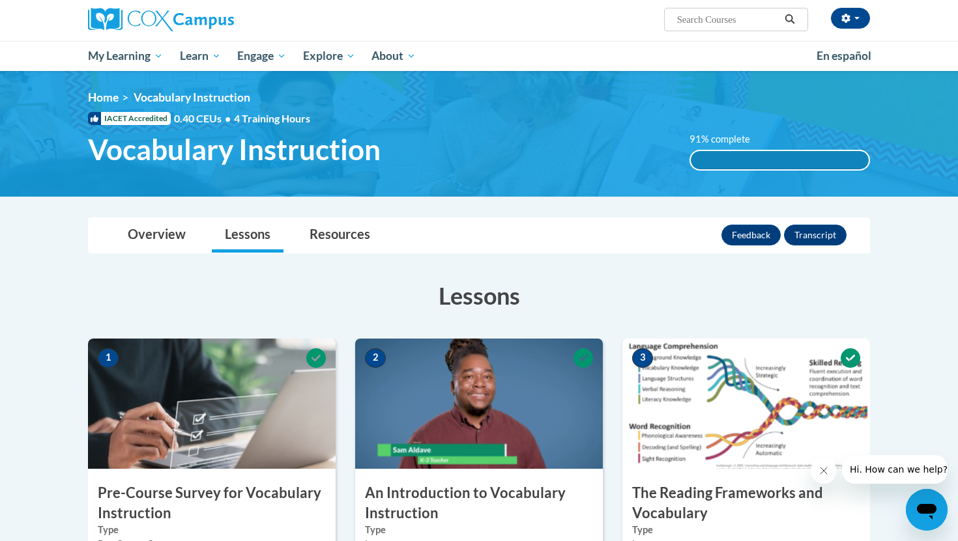
scroll to position [0, 0]
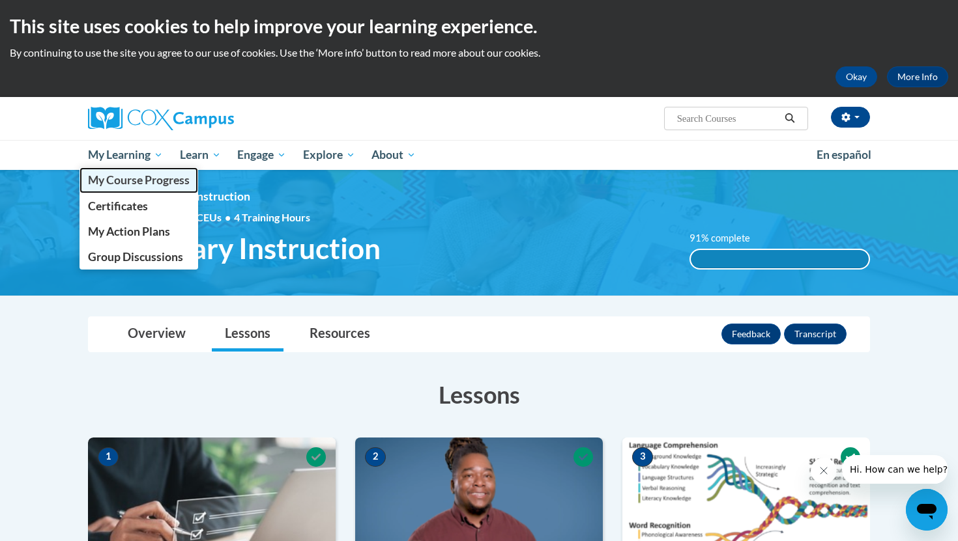
click at [141, 178] on span "My Course Progress" at bounding box center [139, 180] width 102 height 14
